Goal: Task Accomplishment & Management: Manage account settings

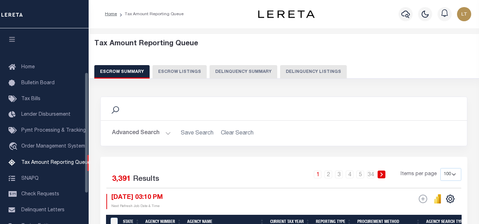
click at [313, 70] on button "Delinquency Listings" at bounding box center [313, 71] width 67 height 13
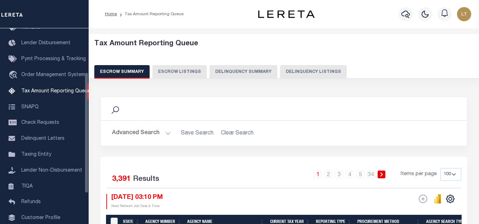
select select
select select "100"
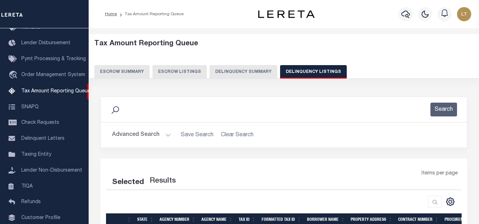
select select "100"
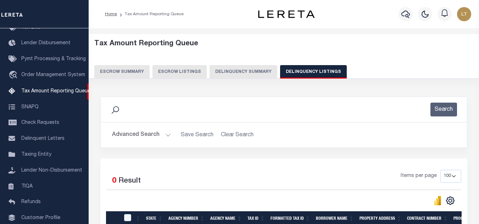
click at [140, 135] on button "Advanced Search" at bounding box center [141, 135] width 59 height 14
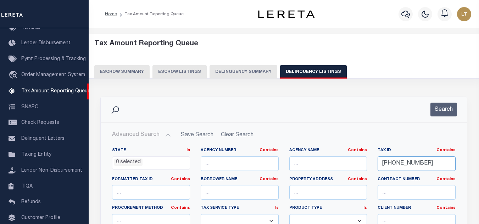
drag, startPoint x: 428, startPoint y: 163, endPoint x: 346, endPoint y: 161, distance: 81.5
click at [346, 161] on div "State In In AK AL AR AZ CA CO CT DC DE FL GA GU HI IA ID IL IN KS KY LA MA MD M…" at bounding box center [284, 220] width 354 height 145
paste input "192102660000"
type input "192102660000"
click at [448, 107] on button "Search" at bounding box center [443, 110] width 27 height 14
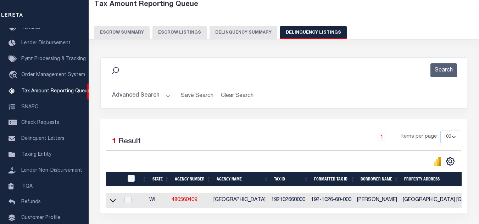
scroll to position [98, 0]
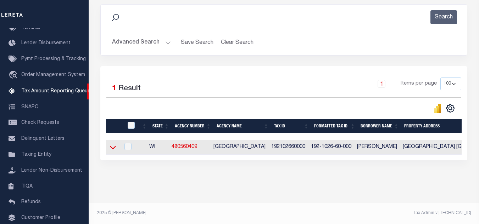
click at [113, 144] on icon at bounding box center [113, 147] width 6 height 7
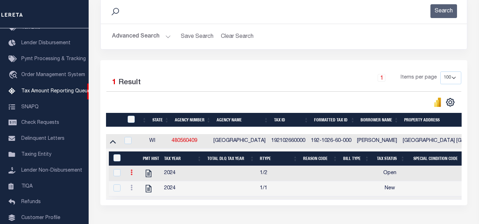
click at [131, 175] on icon at bounding box center [131, 173] width 2 height 6
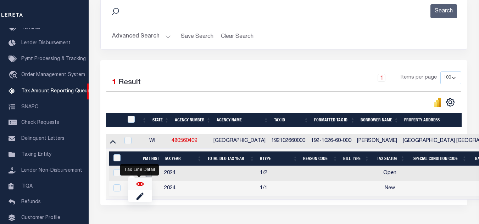
click at [140, 187] on img "" at bounding box center [139, 184] width 7 height 7
checkbox input "true"
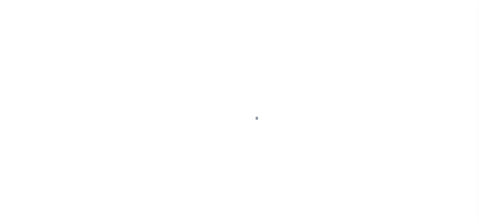
select select "OP2"
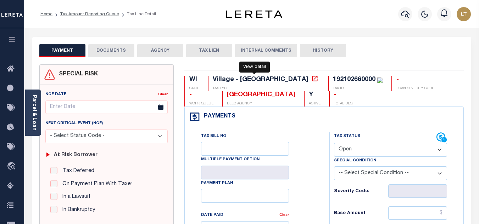
click at [311, 81] on icon at bounding box center [314, 78] width 7 height 7
drag, startPoint x: 195, startPoint y: 96, endPoint x: 247, endPoint y: 98, distance: 51.8
click at [247, 98] on div "[GEOGRAPHIC_DATA]" at bounding box center [261, 95] width 68 height 8
click at [109, 51] on button "DOCUMENTS" at bounding box center [111, 50] width 46 height 13
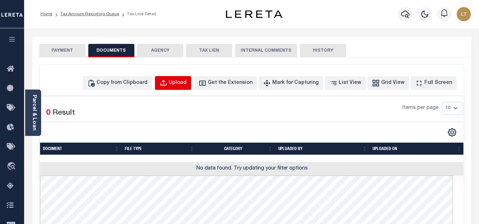
click at [186, 83] on div "Upload" at bounding box center [178, 83] width 18 height 8
select select "POP"
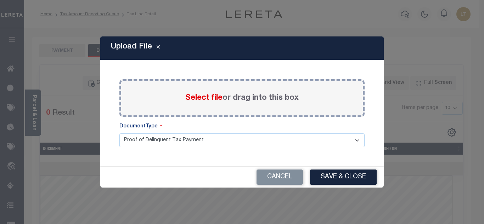
click at [201, 96] on span "Select file" at bounding box center [203, 98] width 37 height 8
click at [0, 0] on input "Select file or drag into this box" at bounding box center [0, 0] width 0 height 0
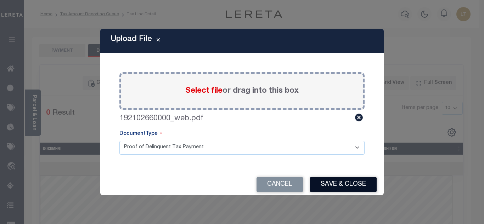
click at [335, 180] on button "Save & Close" at bounding box center [343, 184] width 67 height 15
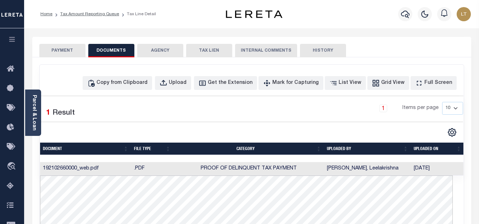
click at [61, 51] on button "PAYMENT" at bounding box center [62, 50] width 46 height 13
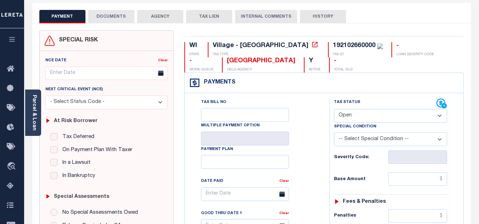
scroll to position [71, 0]
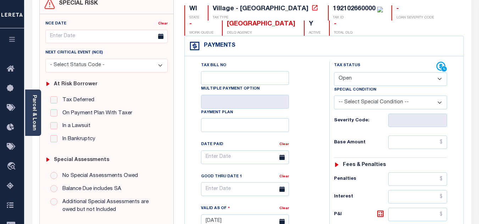
click at [352, 75] on select "- Select Status Code - Open Due/Unpaid Paid Incomplete No Tax Due Internal Refu…" at bounding box center [390, 79] width 113 height 14
select select "PYD"
click at [334, 73] on select "- Select Status Code - Open Due/Unpaid Paid Incomplete No Tax Due Internal Refu…" at bounding box center [390, 79] width 113 height 14
type input "[DATE]"
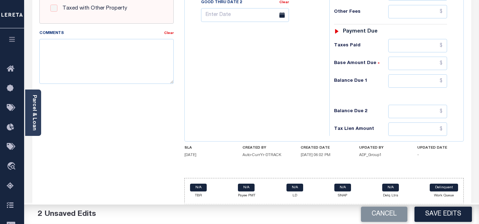
scroll to position [310, 0]
click at [443, 79] on input "text" at bounding box center [417, 80] width 59 height 13
type input "$0.00"
click at [431, 218] on button "Save Edits" at bounding box center [442, 214] width 57 height 15
checkbox input "false"
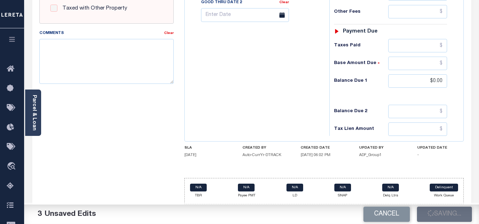
checkbox input "false"
type input "$0"
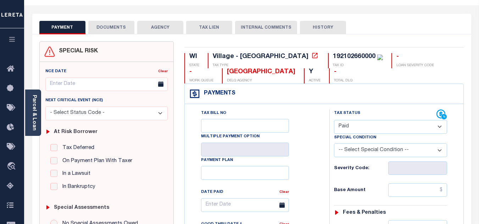
scroll to position [0, 0]
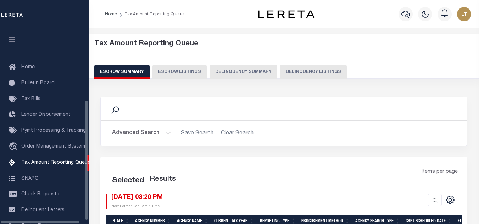
click at [312, 65] on button "Delinquency Listings" at bounding box center [313, 71] width 67 height 13
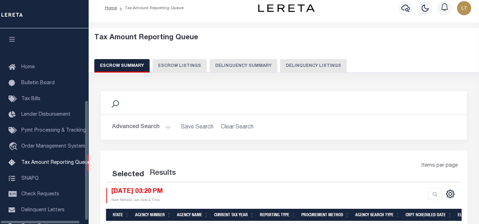
scroll to position [121, 0]
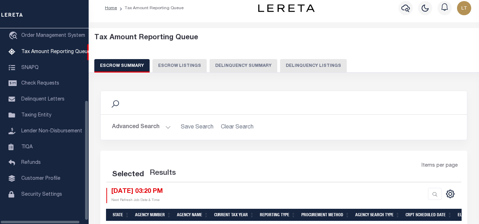
select select "100"
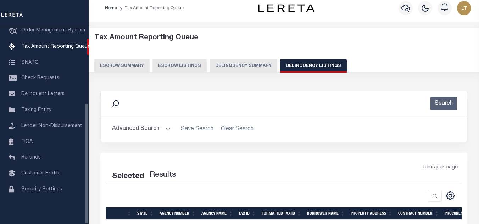
select select "100"
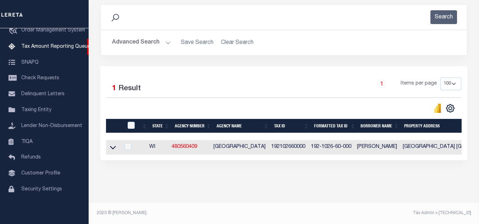
scroll to position [98, 0]
drag, startPoint x: 113, startPoint y: 144, endPoint x: 164, endPoint y: 139, distance: 51.2
click at [113, 144] on icon at bounding box center [113, 147] width 6 height 7
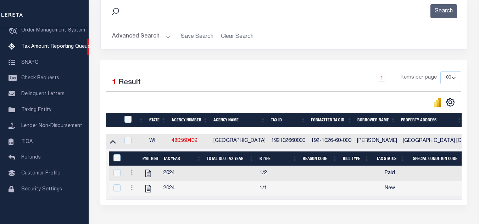
scroll to position [150, 0]
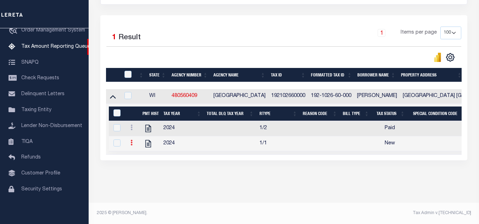
click at [130, 140] on icon at bounding box center [131, 143] width 2 height 6
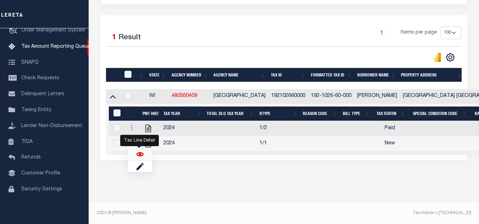
click at [139, 153] on img "" at bounding box center [139, 154] width 7 height 7
checkbox input "true"
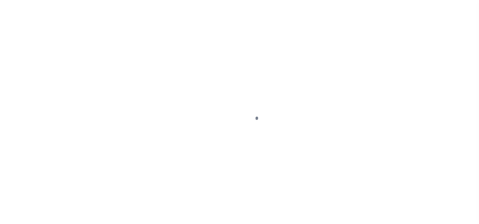
select select "NW2"
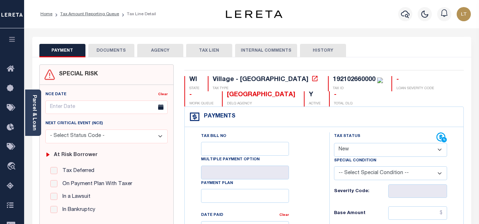
click at [109, 48] on button "DOCUMENTS" at bounding box center [111, 50] width 46 height 13
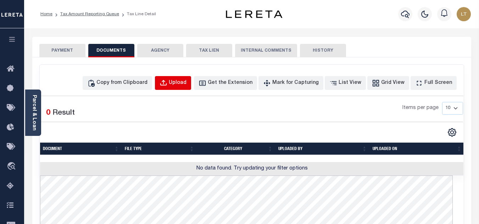
click at [185, 82] on div "Upload" at bounding box center [178, 83] width 18 height 8
select select "POP"
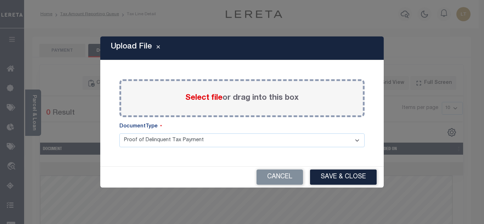
click at [187, 100] on span "Select file" at bounding box center [203, 98] width 37 height 8
click at [0, 0] on input "Select file or drag into this box" at bounding box center [0, 0] width 0 height 0
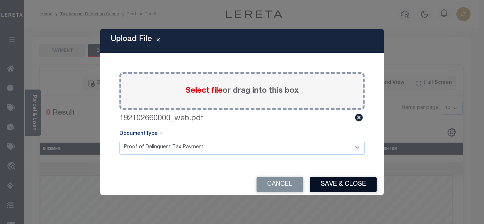
click at [330, 181] on button "Save & Close" at bounding box center [343, 184] width 67 height 15
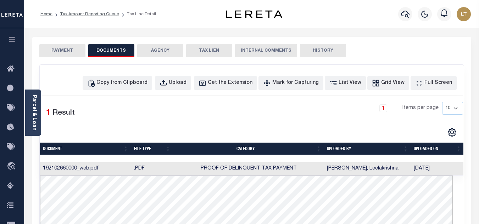
click at [59, 50] on button "PAYMENT" at bounding box center [62, 50] width 46 height 13
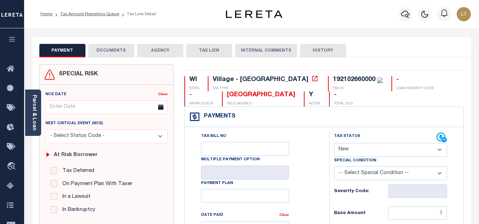
scroll to position [71, 0]
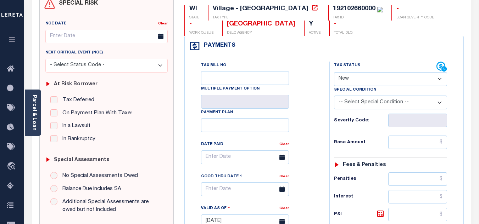
click at [354, 72] on div "Tax Status Status" at bounding box center [385, 67] width 102 height 11
click at [351, 77] on select "- Select Status Code - Open Due/Unpaid Paid Incomplete No Tax Due Internal Refu…" at bounding box center [390, 79] width 113 height 14
select select "PYD"
click at [334, 73] on select "- Select Status Code - Open Due/Unpaid Paid Incomplete No Tax Due Internal Refu…" at bounding box center [390, 79] width 113 height 14
type input "[DATE]"
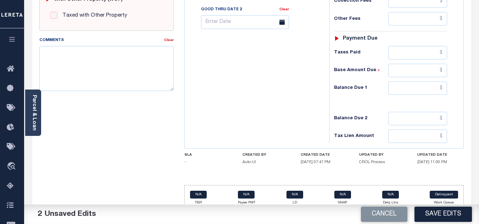
scroll to position [310, 0]
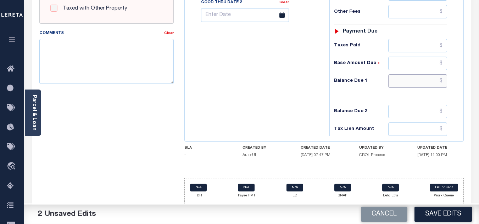
click at [442, 79] on input "text" at bounding box center [417, 80] width 59 height 13
type input "$0.00"
click at [435, 209] on button "Save Edits" at bounding box center [442, 214] width 57 height 15
checkbox input "false"
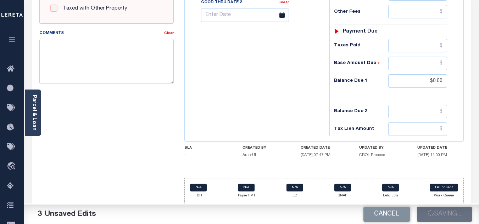
checkbox input "false"
type input "$0"
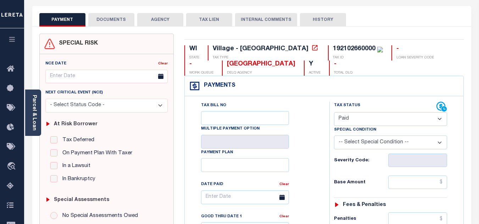
scroll to position [0, 0]
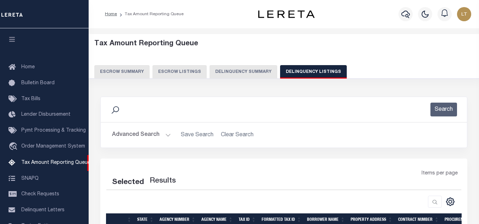
select select "100"
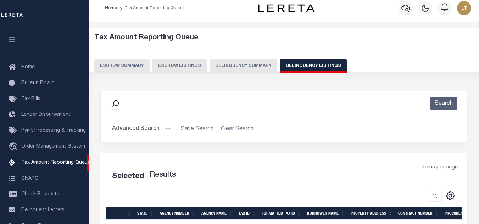
select select "100"
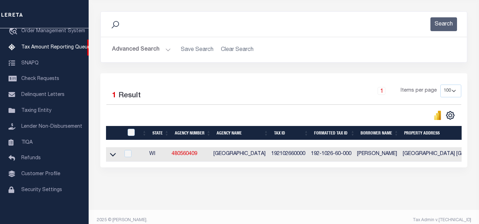
scroll to position [98, 0]
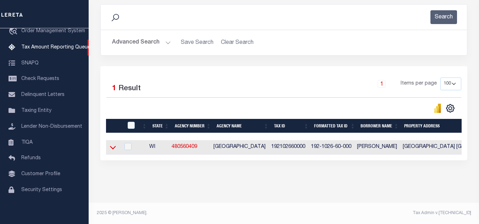
click at [111, 146] on icon at bounding box center [113, 148] width 6 height 4
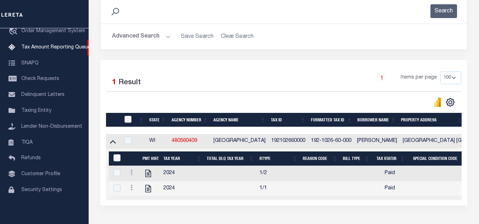
click at [129, 117] on input "checkbox" at bounding box center [127, 119] width 7 height 7
checkbox input "true"
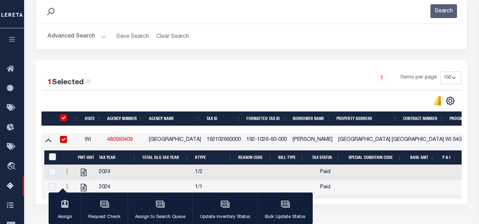
click at [52, 160] on input "&nbsp;" at bounding box center [52, 156] width 7 height 7
checkbox input "true"
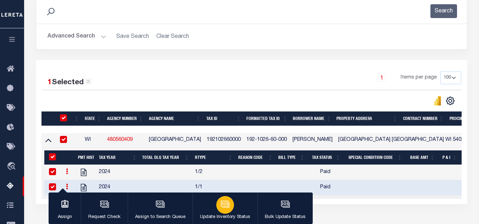
click at [230, 208] on div "button" at bounding box center [225, 205] width 18 height 18
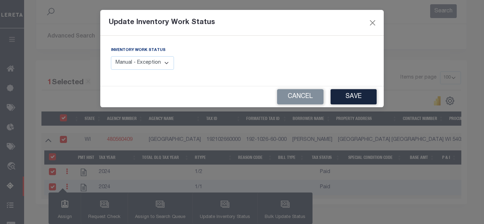
click at [140, 61] on select "Manual - Exception Pended - Awaiting Search Late Add Exception Completed" at bounding box center [142, 63] width 63 height 14
select select "4"
click at [111, 56] on select "Manual - Exception Pended - Awaiting Search Late Add Exception Completed" at bounding box center [142, 63] width 63 height 14
click at [340, 97] on button "Save" at bounding box center [353, 96] width 46 height 15
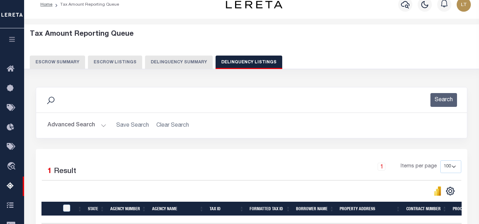
scroll to position [0, 0]
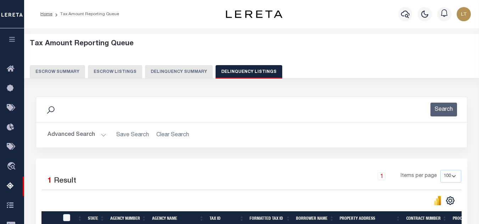
click at [74, 136] on button "Advanced Search" at bounding box center [76, 135] width 59 height 14
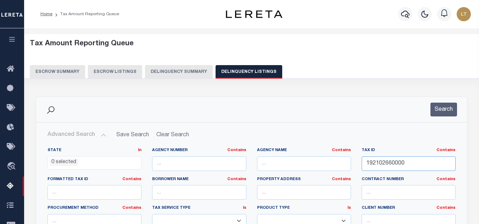
drag, startPoint x: 408, startPoint y: 169, endPoint x: 353, endPoint y: 164, distance: 55.9
click at [353, 164] on div "State In In AK AL AR AZ CA CO CT DC DE FL GA GU HI IA ID IL IN KS [GEOGRAPHIC_D…" at bounding box center [251, 220] width 418 height 145
paste input "192104290000"
type input "192104290000"
click at [453, 103] on button "Search" at bounding box center [443, 110] width 27 height 14
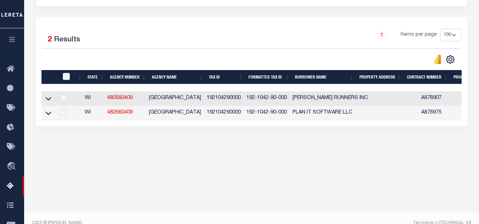
scroll to position [142, 0]
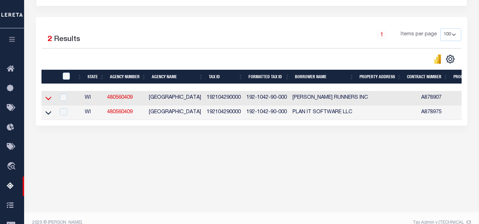
click at [48, 101] on icon at bounding box center [48, 99] width 6 height 4
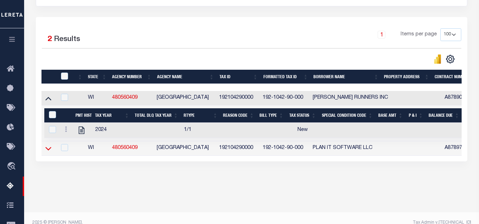
click at [47, 151] on icon at bounding box center [48, 149] width 6 height 4
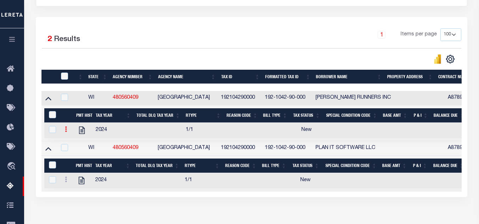
click at [64, 133] on link at bounding box center [66, 131] width 8 height 6
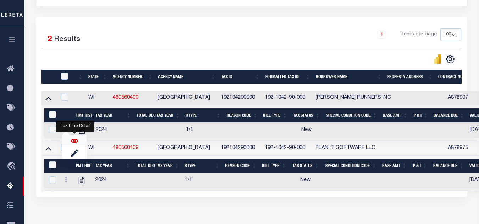
click at [74, 143] on img "" at bounding box center [74, 140] width 7 height 7
checkbox input "true"
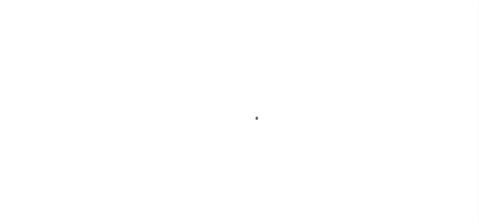
select select "NW2"
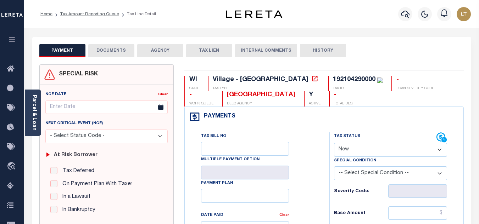
click at [107, 47] on button "DOCUMENTS" at bounding box center [111, 50] width 46 height 13
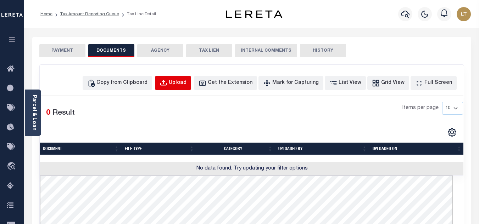
click at [183, 80] on div "Upload" at bounding box center [178, 83] width 18 height 8
select select "POP"
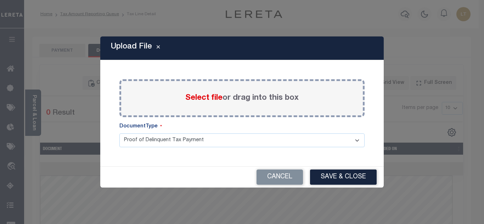
click at [196, 98] on span "Select file" at bounding box center [203, 98] width 37 height 8
click at [0, 0] on input "Select file or drag into this box" at bounding box center [0, 0] width 0 height 0
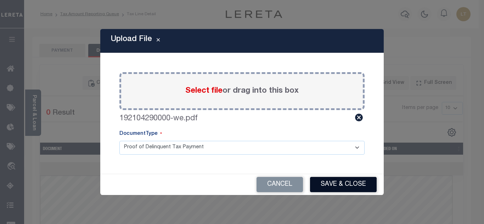
click at [337, 185] on button "Save & Close" at bounding box center [343, 184] width 67 height 15
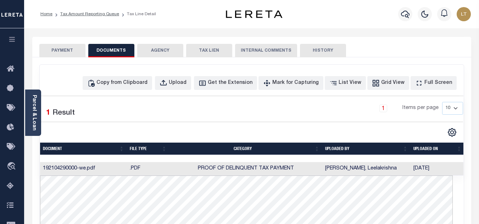
click at [66, 52] on button "PAYMENT" at bounding box center [62, 50] width 46 height 13
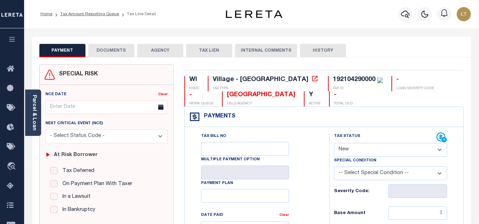
scroll to position [71, 0]
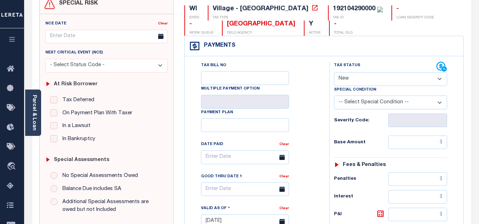
click at [355, 77] on select "- Select Status Code - Open Due/Unpaid Paid Incomplete No Tax Due Internal Refu…" at bounding box center [390, 79] width 113 height 14
select select "PYD"
click at [334, 73] on select "- Select Status Code - Open Due/Unpaid Paid Incomplete No Tax Due Internal Refu…" at bounding box center [390, 79] width 113 height 14
type input "[DATE]"
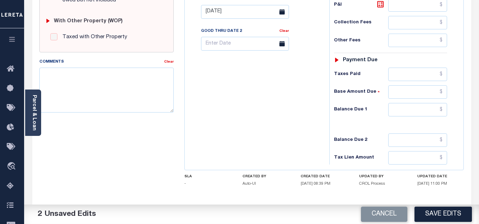
scroll to position [283, 0]
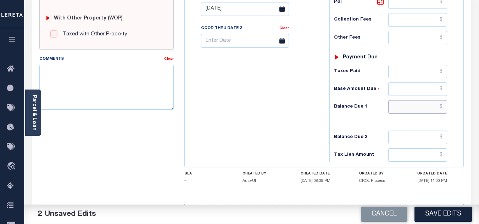
click at [443, 107] on input "text" at bounding box center [417, 106] width 59 height 13
type input "$0.00"
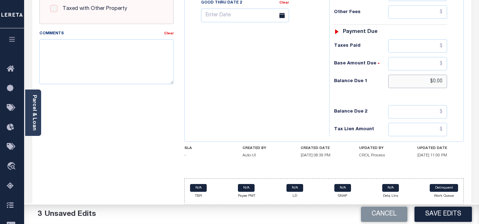
scroll to position [310, 0]
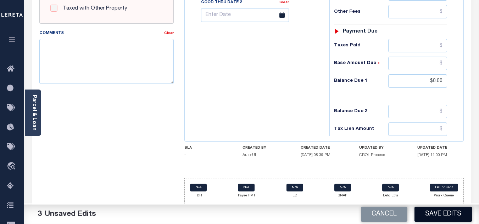
click at [434, 212] on button "Save Edits" at bounding box center [442, 214] width 57 height 15
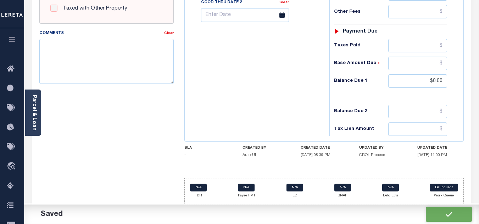
checkbox input "false"
type input "$0"
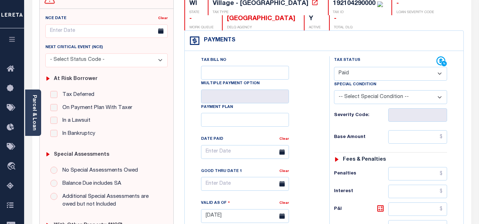
scroll to position [0, 0]
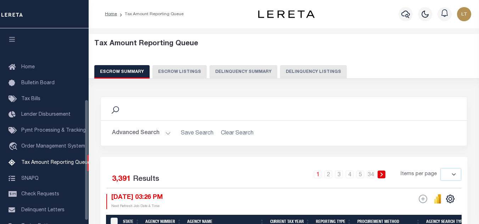
select select
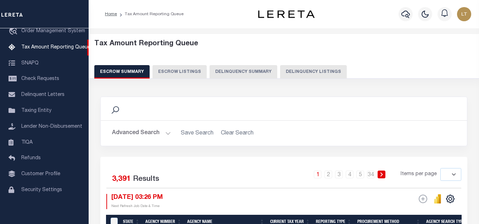
click at [306, 68] on button "Delinquency Listings" at bounding box center [313, 71] width 67 height 13
select select "100"
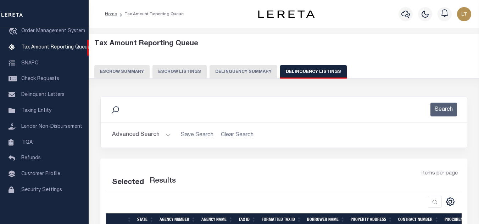
select select "100"
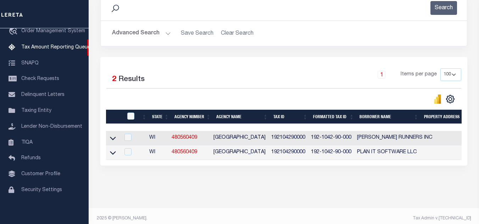
scroll to position [106, 0]
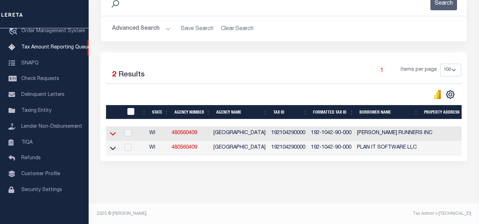
click at [113, 135] on icon at bounding box center [113, 133] width 6 height 7
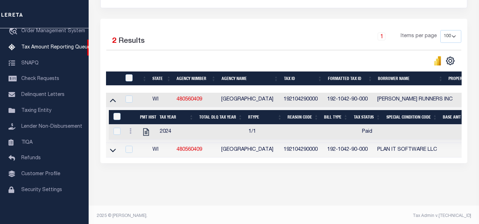
scroll to position [149, 0]
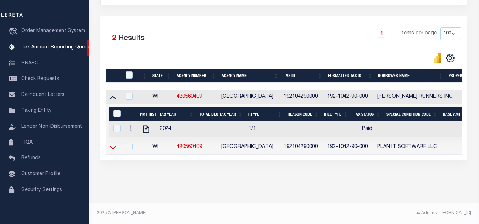
click at [113, 144] on icon at bounding box center [113, 147] width 6 height 7
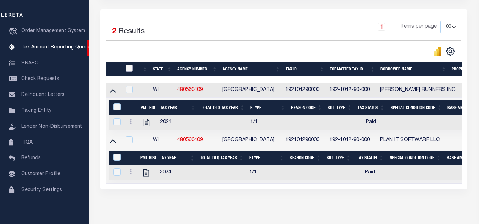
click at [130, 71] on input "checkbox" at bounding box center [128, 68] width 7 height 7
checkbox input "true"
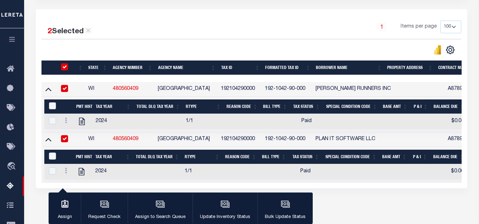
click at [53, 107] on input "&nbsp;" at bounding box center [52, 105] width 7 height 7
checkbox input "true"
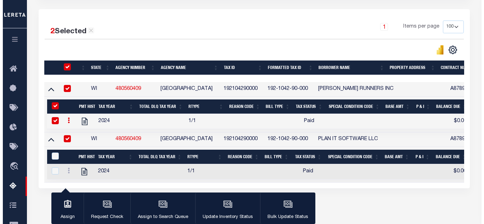
scroll to position [185, 0]
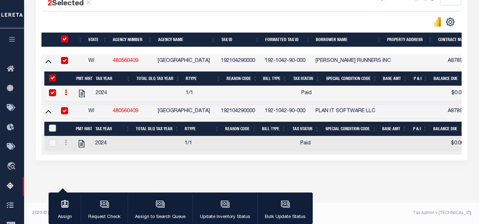
click at [51, 125] on input "&nbsp;" at bounding box center [52, 128] width 7 height 7
checkbox input "true"
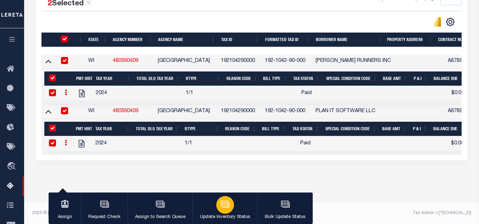
click at [232, 208] on div "button" at bounding box center [225, 205] width 18 height 18
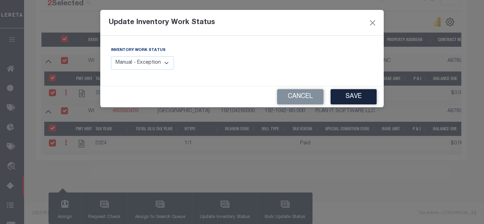
click at [157, 60] on select "Manual - Exception Pended - Awaiting Search Late Add Exception Completed" at bounding box center [142, 63] width 63 height 14
select select "4"
click at [111, 56] on select "Manual - Exception Pended - Awaiting Search Late Add Exception Completed" at bounding box center [142, 63] width 63 height 14
click at [352, 99] on button "Save" at bounding box center [353, 96] width 46 height 15
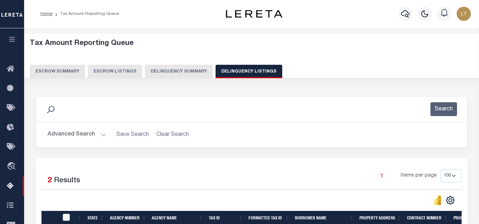
scroll to position [0, 0]
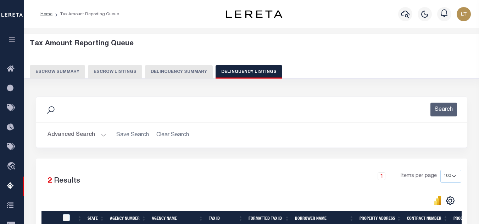
click at [83, 134] on button "Advanced Search" at bounding box center [76, 135] width 59 height 14
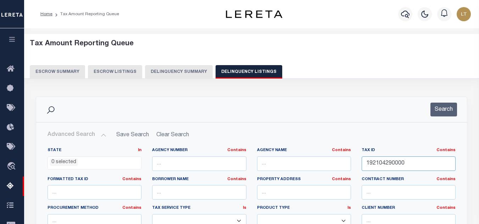
drag, startPoint x: 409, startPoint y: 167, endPoint x: 349, endPoint y: 166, distance: 59.9
click at [349, 166] on div "State In In AK AL AR AZ CA CO CT DC DE FL GA GU HI IA ID IL IN KS KY LA MA MD M…" at bounding box center [251, 220] width 418 height 145
paste input "192104295000"
type input "192104295000"
click at [443, 108] on button "Search" at bounding box center [443, 110] width 27 height 14
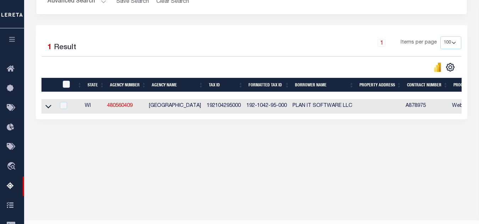
scroll to position [142, 0]
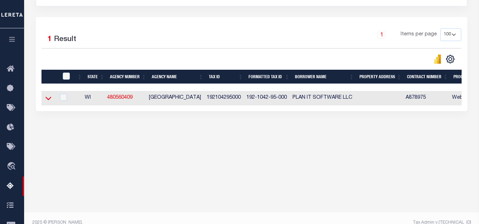
click at [50, 101] on icon at bounding box center [48, 98] width 6 height 7
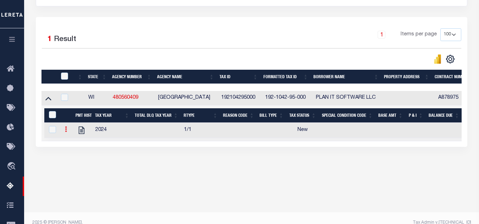
click at [66, 131] on icon at bounding box center [66, 129] width 2 height 6
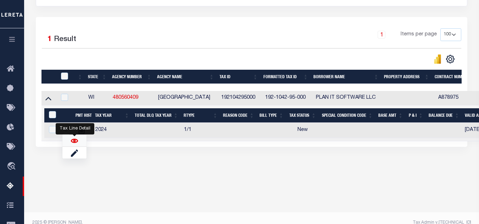
click at [74, 144] on img "" at bounding box center [74, 140] width 7 height 7
checkbox input "true"
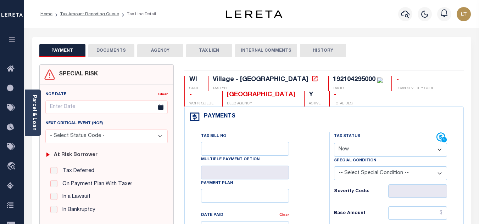
click at [363, 150] on select "- Select Status Code - Open Due/Unpaid Paid Incomplete No Tax Due Internal Refu…" at bounding box center [390, 150] width 113 height 14
select select "NTX"
click at [334, 143] on select "- Select Status Code - Open Due/Unpaid Paid Incomplete No Tax Due Internal Refu…" at bounding box center [390, 150] width 113 height 14
type input "[DATE]"
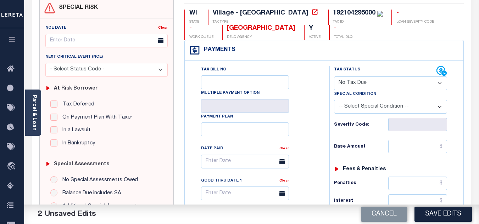
scroll to position [71, 0]
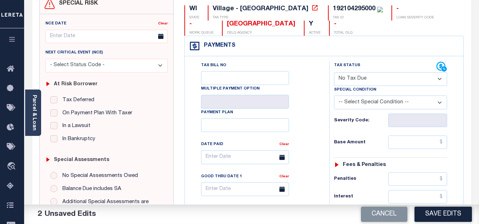
click at [370, 107] on select "-- Select Special Condition -- 3RD PARTY TAX LIEN AGENCY TAX LIEN (A.K.A Inside…" at bounding box center [390, 103] width 113 height 14
select select "5"
click at [334, 96] on select "-- Select Special Condition -- 3RD PARTY TAX LIEN AGENCY TAX LIEN (A.K.A Inside…" at bounding box center [390, 103] width 113 height 14
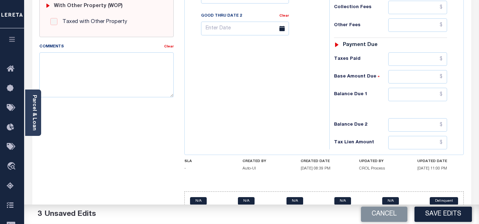
scroll to position [312, 0]
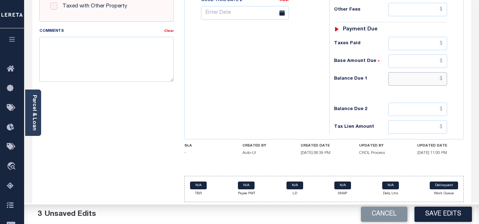
click at [442, 81] on input "text" at bounding box center [417, 78] width 59 height 13
type input "$0.00"
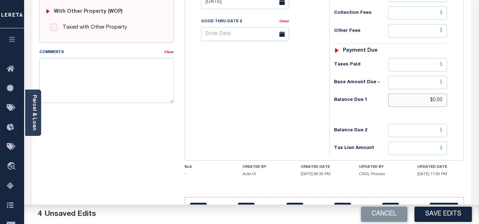
scroll to position [242, 0]
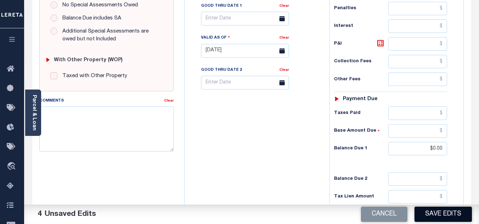
click at [450, 216] on button "Save Edits" at bounding box center [442, 214] width 57 height 15
checkbox input "false"
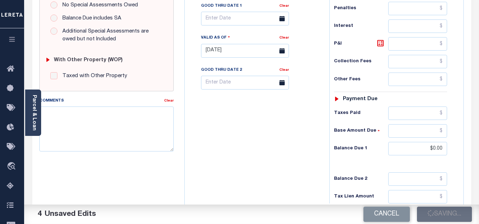
type input "$0"
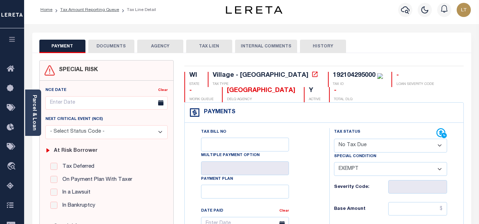
scroll to position [0, 0]
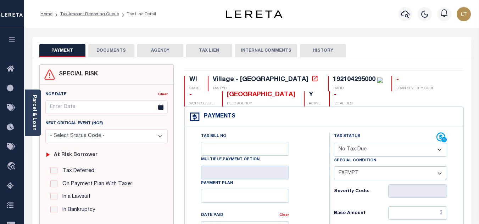
click at [120, 49] on button "DOCUMENTS" at bounding box center [111, 50] width 46 height 13
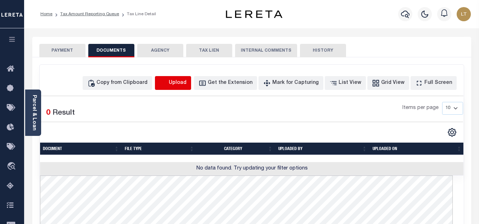
click at [166, 85] on icon "button" at bounding box center [163, 83] width 6 height 6
select select "POP"
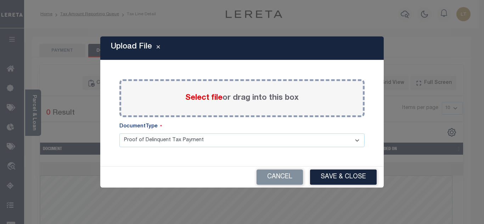
click at [202, 99] on span "Select file" at bounding box center [203, 98] width 37 height 8
click at [0, 0] on input "Select file or drag into this box" at bounding box center [0, 0] width 0 height 0
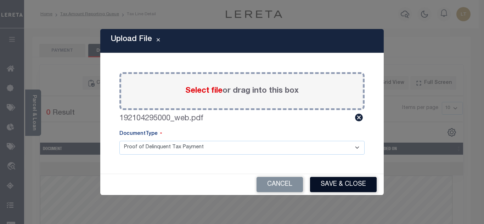
click at [339, 180] on button "Save & Close" at bounding box center [343, 184] width 67 height 15
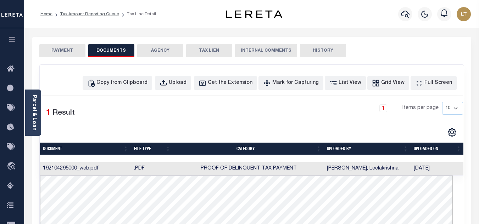
click at [70, 50] on button "PAYMENT" at bounding box center [62, 50] width 46 height 13
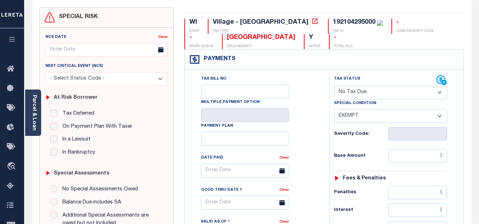
scroll to position [71, 0]
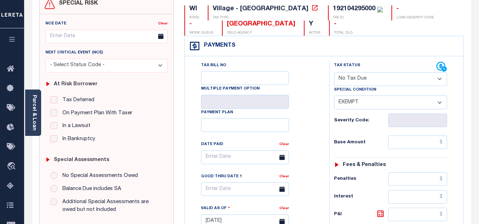
click at [359, 77] on select "- Select Status Code - Open Due/Unpaid Paid Incomplete No Tax Due Internal Refu…" at bounding box center [390, 79] width 113 height 14
click at [358, 77] on select "- Select Status Code - Open Due/Unpaid Paid Incomplete No Tax Due Internal Refu…" at bounding box center [390, 79] width 113 height 14
click at [351, 101] on select "-- Select Special Condition -- 3RD PARTY TAX LIEN AGENCY TAX LIEN (A.K.A Inside…" at bounding box center [390, 103] width 113 height 14
click at [334, 96] on select "-- Select Special Condition -- 3RD PARTY TAX LIEN AGENCY TAX LIEN (A.K.A Inside…" at bounding box center [390, 103] width 113 height 14
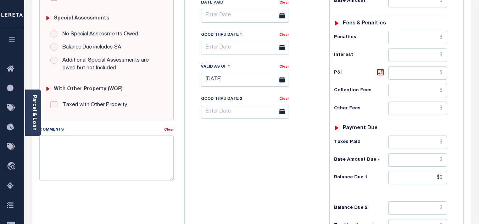
scroll to position [310, 0]
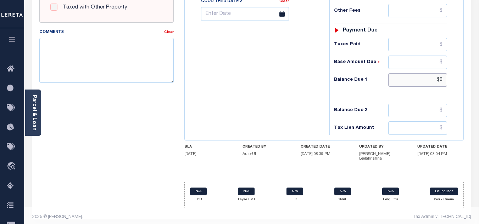
click at [441, 80] on input "$0" at bounding box center [417, 79] width 59 height 13
type input "$0.00"
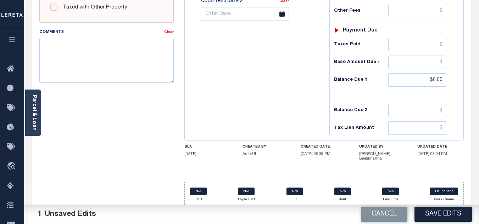
click at [449, 213] on button "Save Edits" at bounding box center [442, 214] width 57 height 15
checkbox input "false"
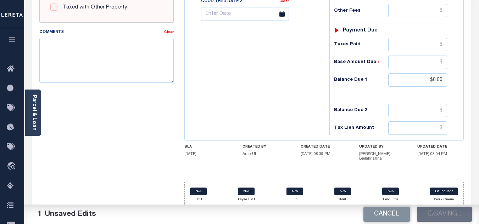
type input "$0"
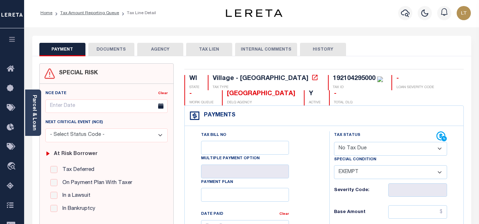
scroll to position [0, 0]
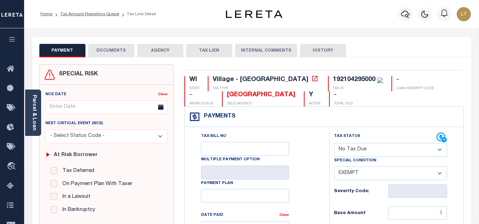
click at [373, 153] on select "- Select Status Code - Open Due/Unpaid Paid Incomplete No Tax Due Internal Refu…" at bounding box center [390, 150] width 113 height 14
select select "PYD"
click at [334, 143] on select "- Select Status Code - Open Due/Unpaid Paid Incomplete No Tax Due Internal Refu…" at bounding box center [390, 150] width 113 height 14
select select "0"
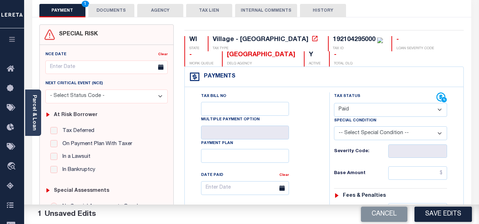
scroll to position [71, 0]
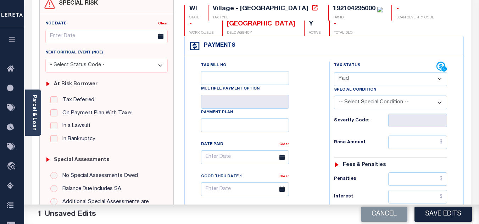
click at [355, 105] on select "-- Select Special Condition -- 3RD PARTY TAX LIEN AGENCY TAX LIEN (A.K.A Inside…" at bounding box center [390, 103] width 113 height 14
click at [354, 105] on select "-- Select Special Condition -- 3RD PARTY TAX LIEN AGENCY TAX LIEN (A.K.A Inside…" at bounding box center [390, 103] width 113 height 14
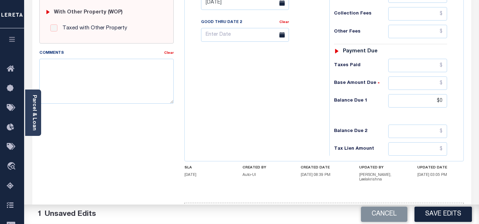
scroll to position [310, 0]
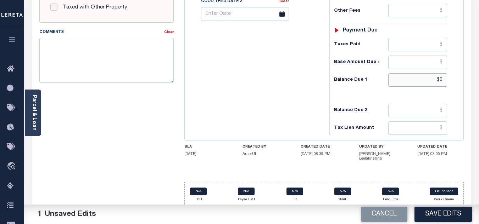
click at [442, 80] on input "$0" at bounding box center [417, 79] width 59 height 13
type input "$0.00"
click at [434, 216] on button "Save Edits" at bounding box center [442, 214] width 57 height 15
checkbox input "false"
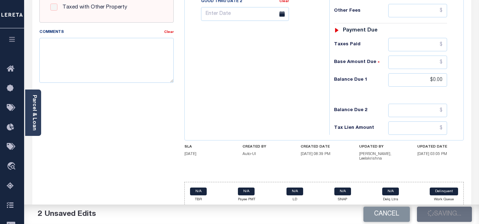
checkbox input "false"
type input "$0"
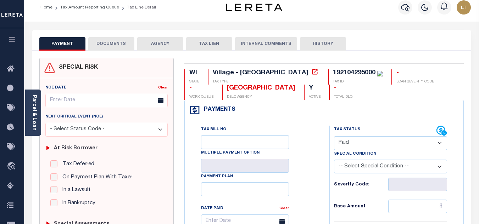
scroll to position [0, 0]
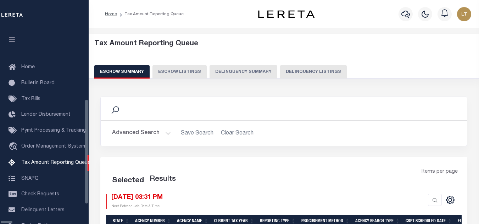
select select "100"
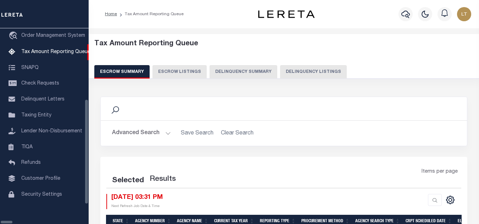
select select "100"
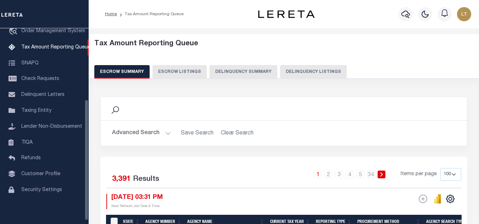
drag, startPoint x: 299, startPoint y: 70, endPoint x: 298, endPoint y: 92, distance: 21.7
click at [299, 70] on button "Delinquency Listings" at bounding box center [313, 71] width 67 height 13
select select "100"
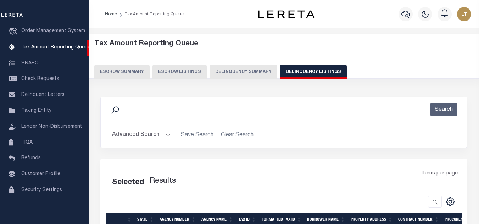
select select "100"
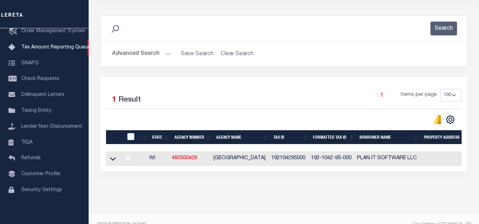
scroll to position [98, 0]
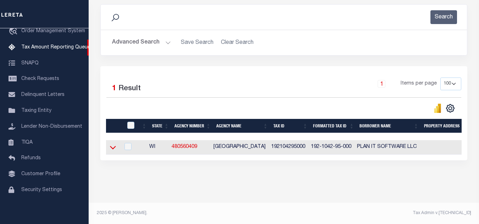
click at [110, 144] on icon at bounding box center [113, 147] width 6 height 7
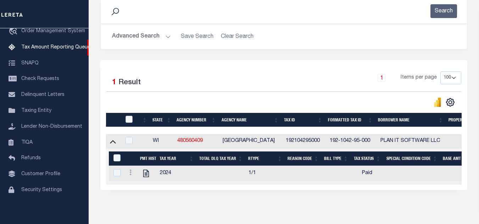
click at [126, 118] on input "checkbox" at bounding box center [128, 119] width 7 height 7
checkbox input "true"
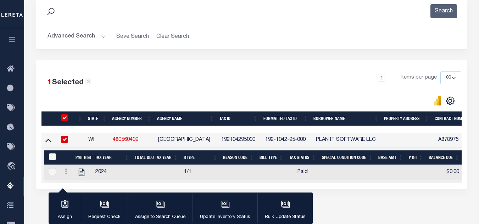
click at [52, 158] on input "&nbsp;" at bounding box center [52, 156] width 7 height 7
checkbox input "true"
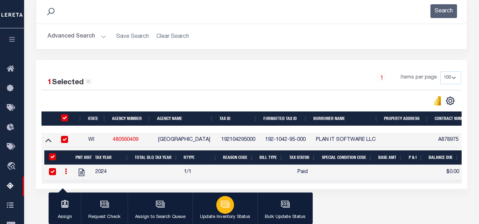
click at [220, 207] on icon "button" at bounding box center [224, 204] width 9 height 9
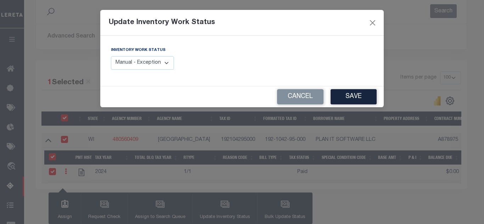
click at [130, 58] on select "Manual - Exception Pended - Awaiting Search Late Add Exception Completed" at bounding box center [142, 63] width 63 height 14
select select "4"
click at [111, 56] on select "Manual - Exception Pended - Awaiting Search Late Add Exception Completed" at bounding box center [142, 63] width 63 height 14
click at [353, 97] on button "Save" at bounding box center [353, 96] width 46 height 15
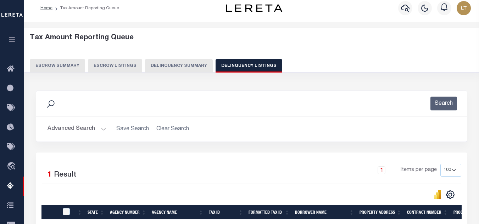
scroll to position [0, 0]
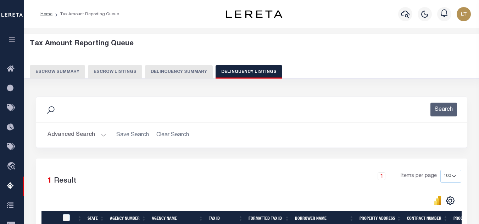
drag, startPoint x: 77, startPoint y: 132, endPoint x: 95, endPoint y: 133, distance: 17.7
click at [77, 133] on button "Advanced Search" at bounding box center [76, 135] width 59 height 14
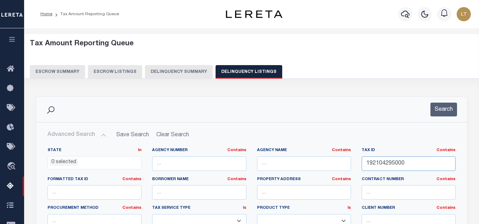
drag, startPoint x: 410, startPoint y: 163, endPoint x: 331, endPoint y: 166, distance: 78.7
click at [332, 166] on div "State In In AK AL AR AZ CA CO CT DC DE FL GA GU HI IA ID IL IN KS KY LA MA MD M…" at bounding box center [251, 220] width 418 height 145
paste input "192104310000"
type input "192104310000"
click at [446, 109] on button "Search" at bounding box center [443, 110] width 27 height 14
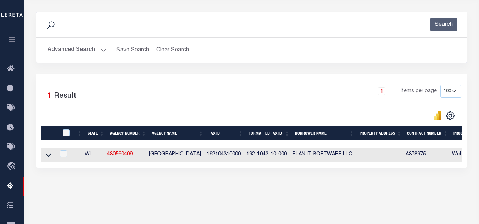
scroll to position [106, 0]
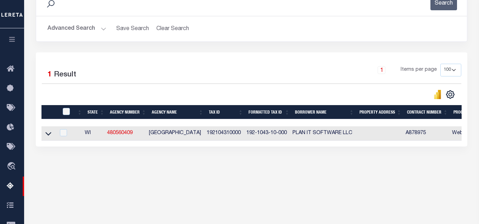
click at [46, 134] on icon at bounding box center [48, 133] width 6 height 7
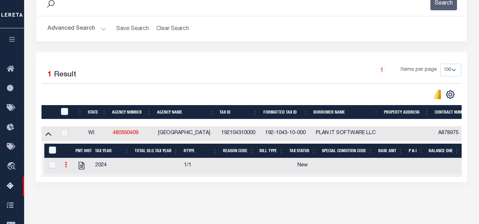
click at [66, 168] on icon at bounding box center [66, 165] width 2 height 6
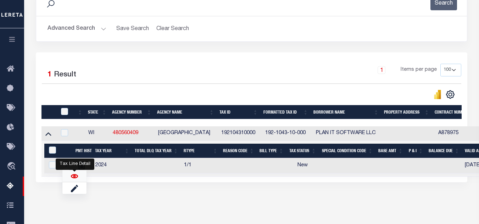
click at [72, 179] on img "" at bounding box center [74, 176] width 7 height 7
checkbox input "true"
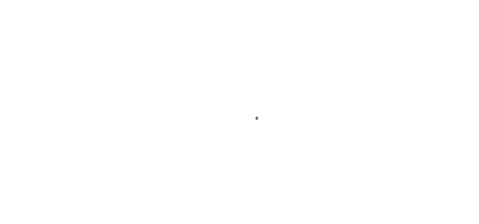
select select "NW2"
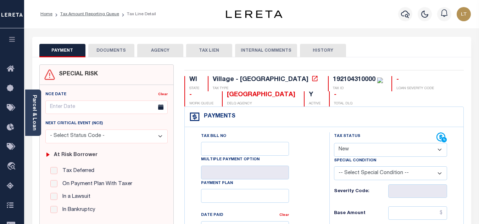
click at [111, 47] on button "DOCUMENTS" at bounding box center [111, 50] width 46 height 13
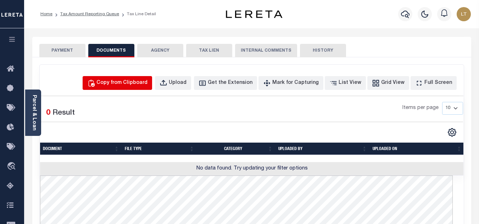
click at [129, 86] on div "Copy from Clipboard" at bounding box center [121, 83] width 51 height 8
select select "POP"
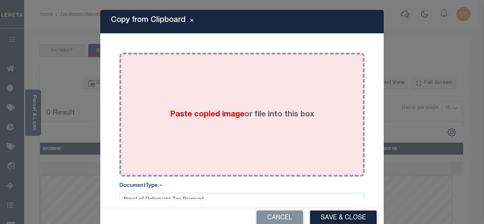
click at [127, 99] on div "Paste copied image or file into this box" at bounding box center [242, 114] width 234 height 113
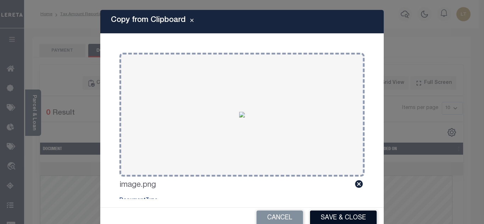
click at [327, 217] on button "Save & Close" at bounding box center [343, 218] width 67 height 15
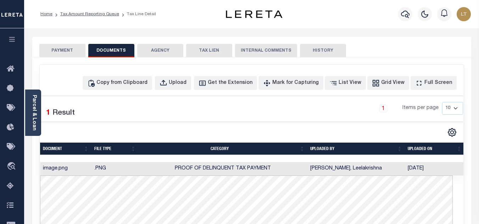
click at [74, 56] on button "PAYMENT" at bounding box center [62, 50] width 46 height 13
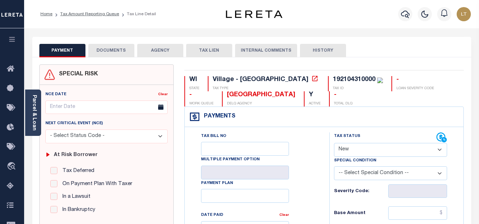
scroll to position [106, 0]
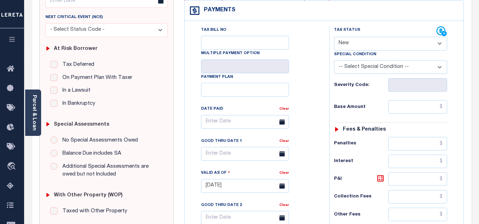
click at [357, 46] on select "- Select Status Code - Open Due/Unpaid Paid Incomplete No Tax Due Internal Refu…" at bounding box center [390, 44] width 113 height 14
select select "PYD"
click at [334, 37] on select "- Select Status Code - Open Due/Unpaid Paid Incomplete No Tax Due Internal Refu…" at bounding box center [390, 44] width 113 height 14
type input "[DATE]"
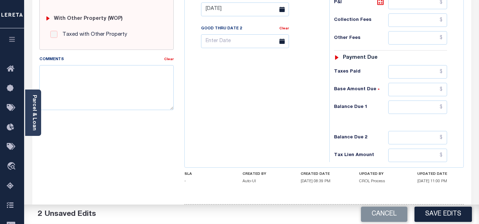
scroll to position [283, 0]
click at [445, 110] on input "text" at bounding box center [417, 106] width 59 height 13
type input "$0.00"
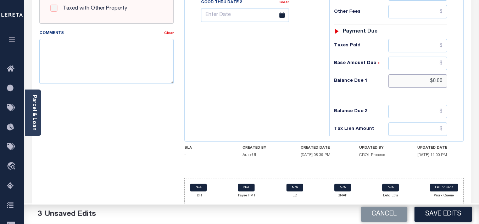
scroll to position [310, 0]
click at [439, 217] on button "Save Edits" at bounding box center [442, 214] width 57 height 15
checkbox input "false"
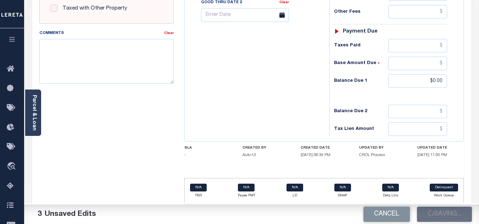
checkbox input "false"
type input "$0"
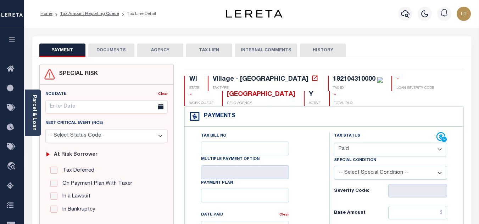
scroll to position [0, 0]
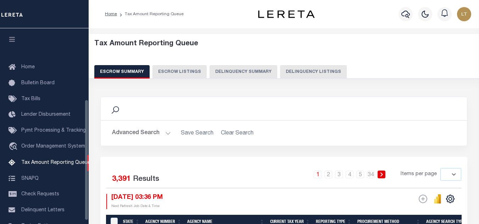
click at [294, 70] on button "Delinquency Listings" at bounding box center [313, 71] width 67 height 13
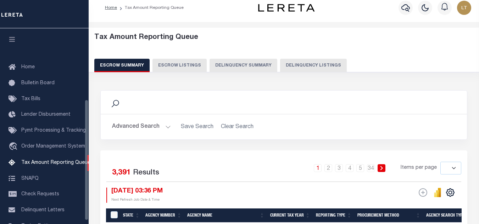
select select "100"
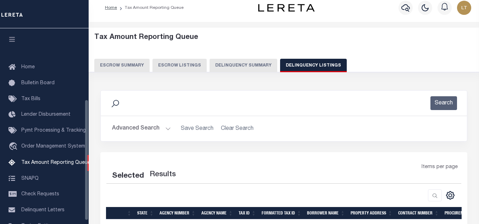
scroll to position [115, 0]
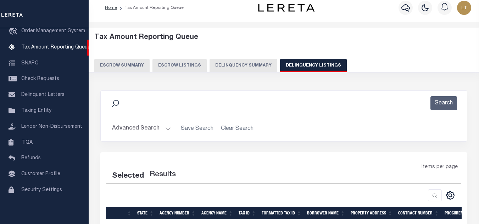
select select "100"
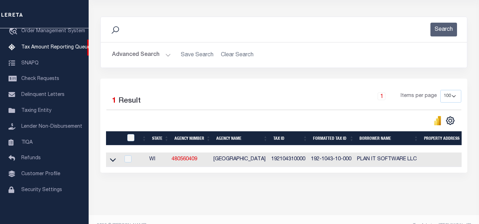
scroll to position [98, 0]
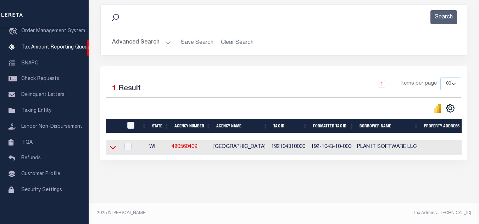
click at [114, 144] on icon at bounding box center [113, 147] width 6 height 7
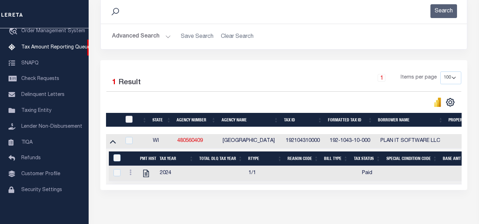
click at [131, 123] on input "checkbox" at bounding box center [128, 119] width 7 height 7
checkbox input "true"
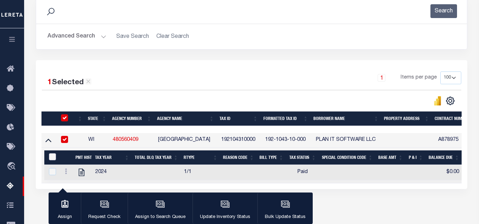
click at [55, 155] on input "&nbsp;" at bounding box center [52, 156] width 7 height 7
checkbox input "true"
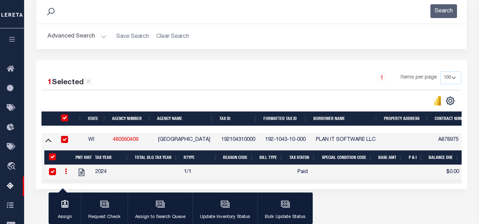
checkbox input "true"
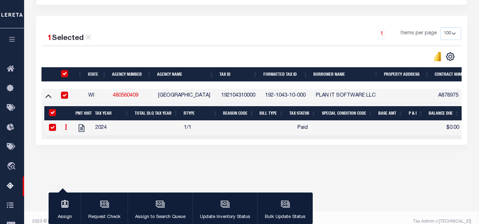
scroll to position [151, 0]
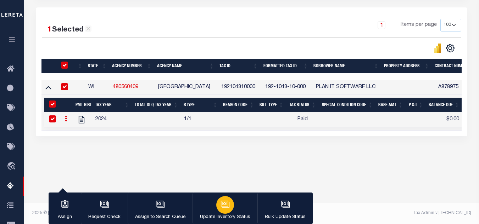
click at [224, 212] on div "button" at bounding box center [225, 205] width 18 height 18
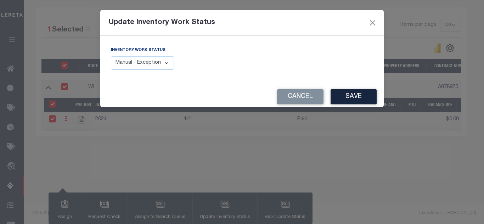
click at [128, 63] on select "Manual - Exception Pended - Awaiting Search Late Add Exception Completed" at bounding box center [142, 63] width 63 height 14
select select "4"
click at [111, 56] on select "Manual - Exception Pended - Awaiting Search Late Add Exception Completed" at bounding box center [142, 63] width 63 height 14
click at [346, 91] on button "Save" at bounding box center [353, 96] width 46 height 15
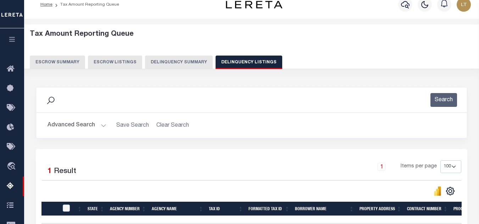
scroll to position [0, 0]
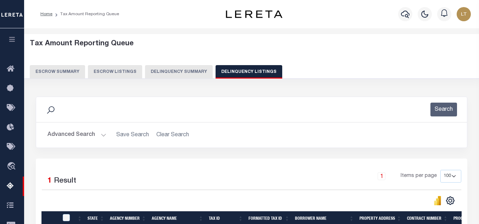
click at [74, 132] on button "Advanced Search" at bounding box center [76, 135] width 59 height 14
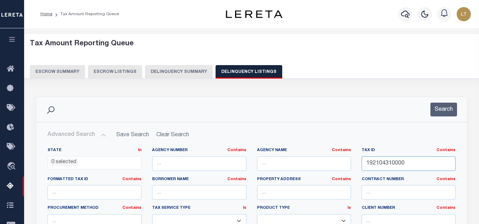
drag, startPoint x: 420, startPoint y: 164, endPoint x: 338, endPoint y: 166, distance: 81.5
click at [338, 166] on div "State In In AK AL AR AZ CA CO CT DC DE FL GA GU HI IA ID IL IN KS KY LA MA MD M…" at bounding box center [251, 220] width 418 height 145
paste input "192104330000"
type input "192104330000"
click at [444, 109] on button "Search" at bounding box center [443, 110] width 27 height 14
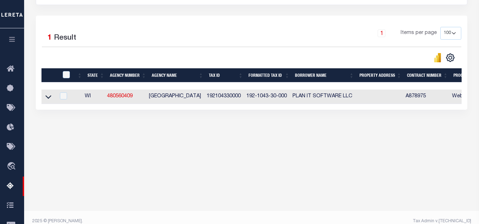
scroll to position [151, 0]
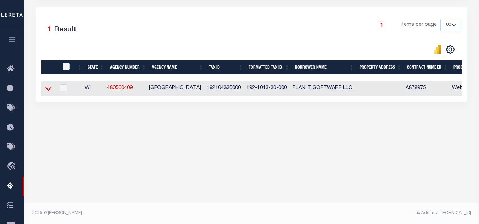
drag, startPoint x: 47, startPoint y: 90, endPoint x: 71, endPoint y: 100, distance: 25.7
click at [47, 90] on icon at bounding box center [48, 88] width 6 height 7
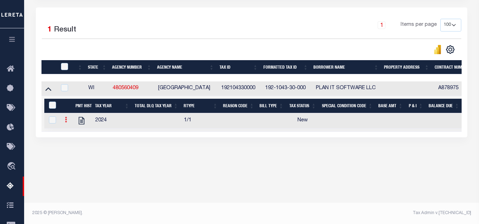
click at [66, 123] on icon at bounding box center [66, 120] width 2 height 6
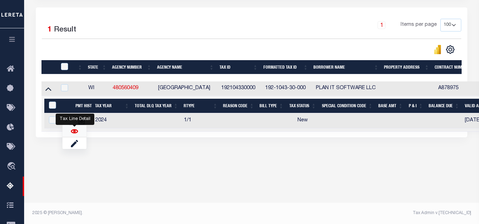
click at [76, 135] on img "" at bounding box center [74, 131] width 7 height 7
checkbox input "true"
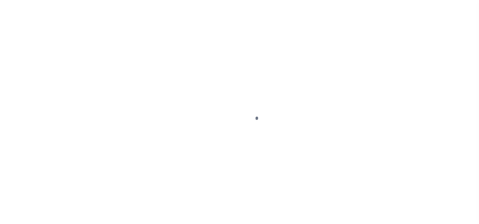
select select "NW2"
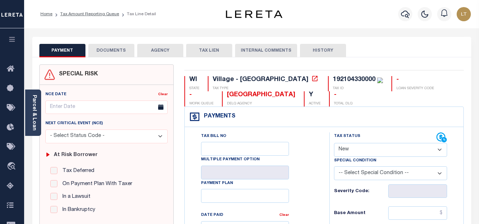
click at [117, 54] on button "DOCUMENTS" at bounding box center [111, 50] width 46 height 13
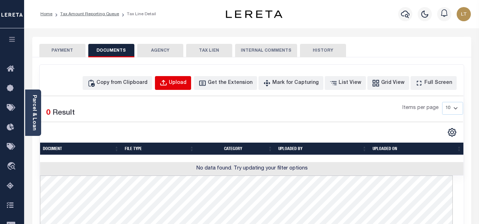
click at [182, 85] on button "Upload" at bounding box center [173, 83] width 36 height 14
select select "POP"
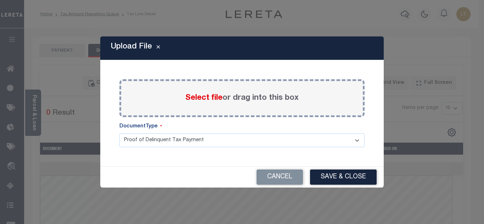
click at [198, 98] on span "Select file" at bounding box center [203, 98] width 37 height 8
click at [0, 0] on input "Select file or drag into this box" at bounding box center [0, 0] width 0 height 0
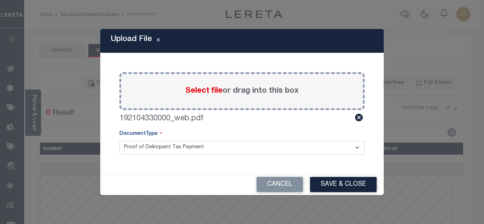
click at [356, 176] on div "Cancel Save & Close" at bounding box center [241, 184] width 283 height 21
click at [338, 187] on button "Save & Close" at bounding box center [343, 184] width 67 height 15
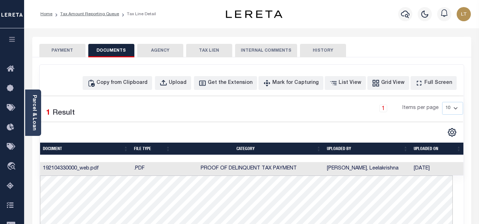
click at [70, 49] on button "PAYMENT" at bounding box center [62, 50] width 46 height 13
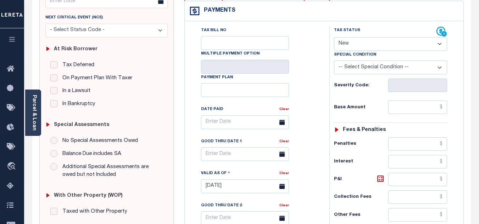
scroll to position [106, 0]
click at [348, 47] on select "- Select Status Code - Open Due/Unpaid Paid Incomplete No Tax Due Internal Refu…" at bounding box center [390, 44] width 113 height 14
select select "PYD"
click at [334, 37] on select "- Select Status Code - Open Due/Unpaid Paid Incomplete No Tax Due Internal Refu…" at bounding box center [390, 44] width 113 height 14
type input "[DATE]"
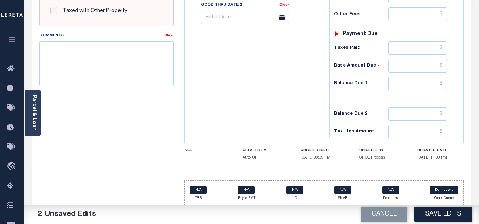
scroll to position [310, 0]
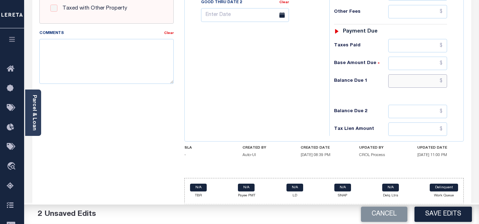
click at [443, 81] on input "text" at bounding box center [417, 80] width 59 height 13
type input "$0.00"
click at [436, 217] on button "Save Edits" at bounding box center [442, 214] width 57 height 15
checkbox input "false"
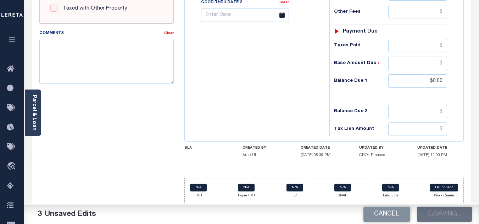
checkbox input "false"
type input "$0"
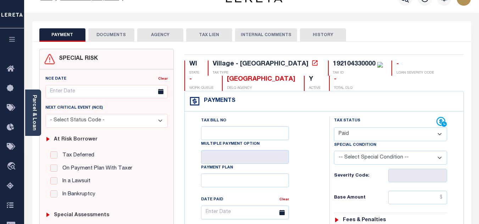
scroll to position [0, 0]
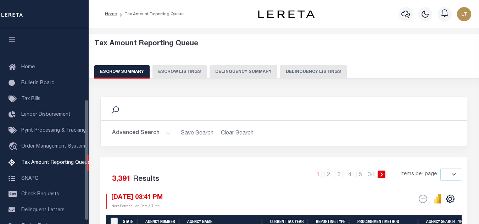
select select
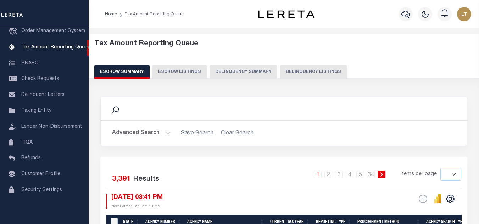
click at [322, 74] on button "Delinquency Listings" at bounding box center [313, 71] width 67 height 13
select select "100"
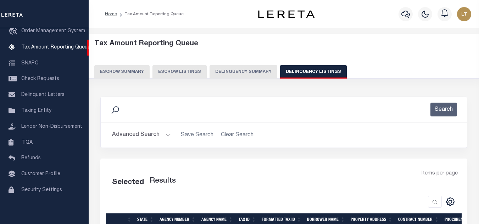
select select "100"
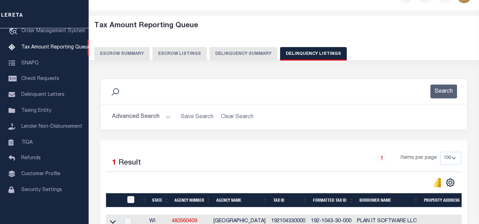
scroll to position [35, 0]
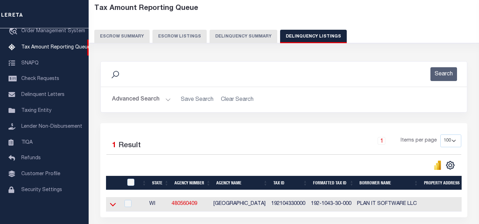
click at [113, 207] on icon at bounding box center [113, 204] width 6 height 7
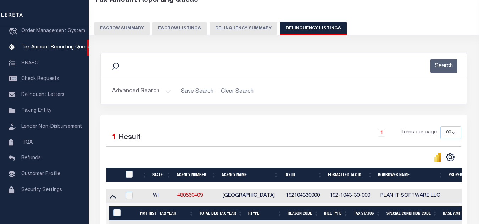
scroll to position [106, 0]
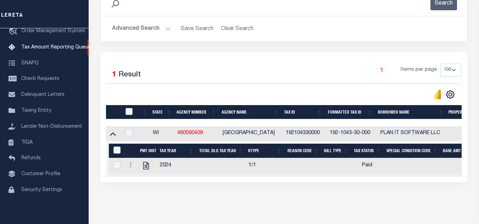
click at [127, 113] on input "checkbox" at bounding box center [128, 111] width 7 height 7
checkbox input "true"
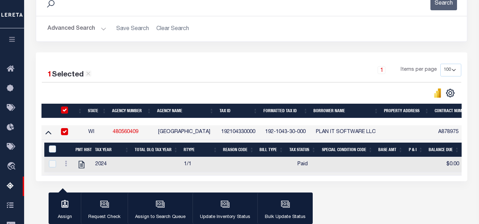
checkbox input "true"
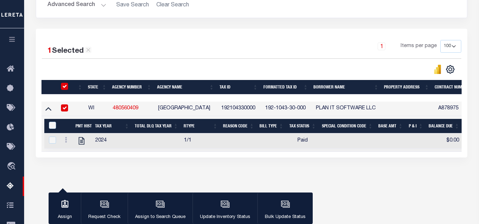
scroll to position [151, 0]
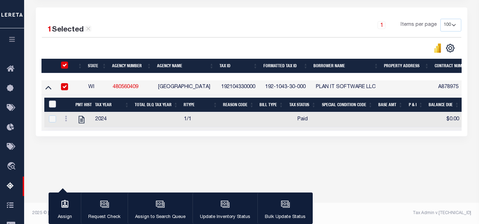
click at [52, 104] on input "&nbsp;" at bounding box center [52, 104] width 7 height 7
checkbox input "true"
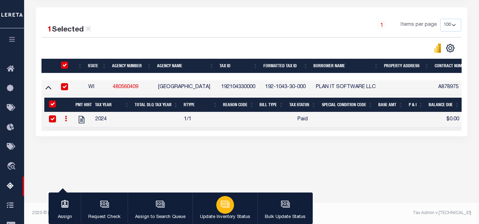
click at [228, 207] on icon "button" at bounding box center [224, 204] width 9 height 9
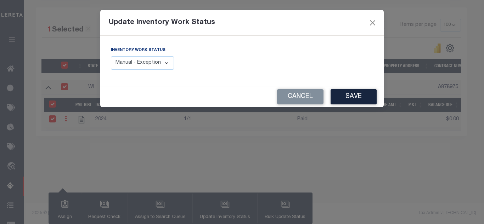
click at [136, 62] on select "Manual - Exception Pended - Awaiting Search Late Add Exception Completed" at bounding box center [142, 63] width 63 height 14
select select "4"
click at [111, 56] on select "Manual - Exception Pended - Awaiting Search Late Add Exception Completed" at bounding box center [142, 63] width 63 height 14
click at [362, 101] on button "Save" at bounding box center [353, 96] width 46 height 15
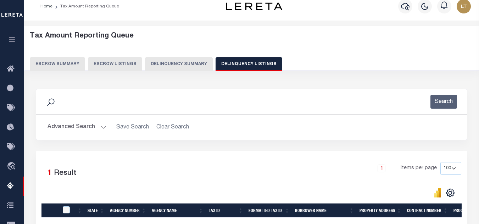
scroll to position [0, 0]
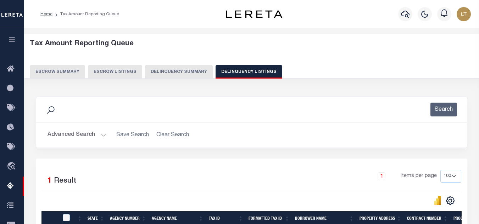
click at [75, 137] on button "Advanced Search" at bounding box center [76, 135] width 59 height 14
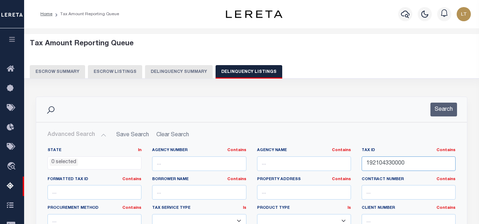
drag, startPoint x: 396, startPoint y: 167, endPoint x: 339, endPoint y: 168, distance: 56.7
click at [339, 168] on div "State In In AK AL AR AZ CA CO CT DC DE FL GA GU HI IA ID IL IN KS [GEOGRAPHIC_D…" at bounding box center [251, 220] width 418 height 145
paste input "[PHONE_NUMBER]"
type input "19-01533-000"
click at [443, 107] on button "Search" at bounding box center [443, 110] width 27 height 14
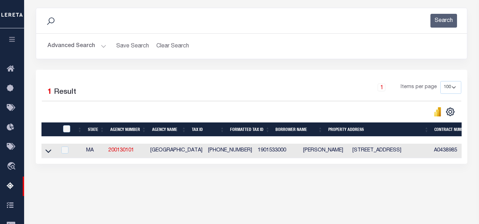
scroll to position [106, 0]
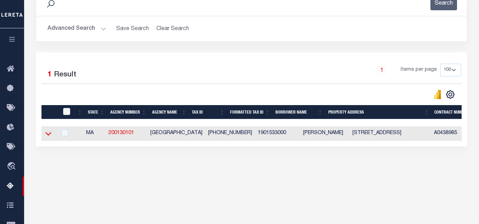
click at [50, 136] on icon at bounding box center [48, 134] width 6 height 4
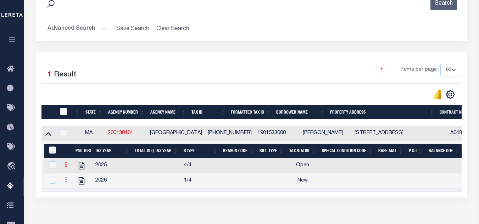
click at [66, 169] on link at bounding box center [66, 166] width 8 height 6
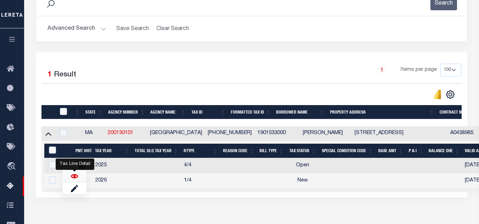
click at [71, 177] on img "" at bounding box center [74, 176] width 7 height 7
checkbox input "false"
checkbox input "true"
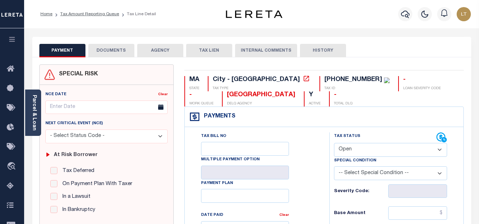
click at [114, 50] on button "DOCUMENTS" at bounding box center [111, 50] width 46 height 13
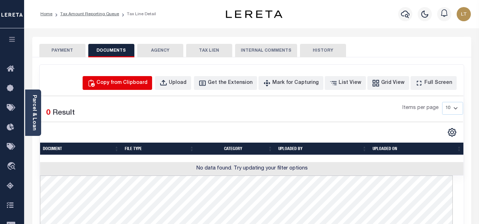
click at [127, 84] on div "Copy from Clipboard" at bounding box center [121, 83] width 51 height 8
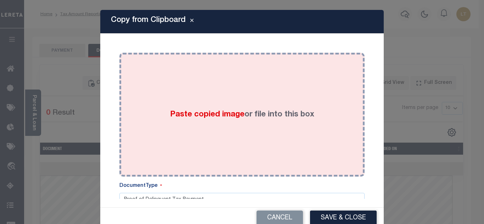
click at [164, 91] on div "Paste copied image or file into this box" at bounding box center [242, 114] width 234 height 113
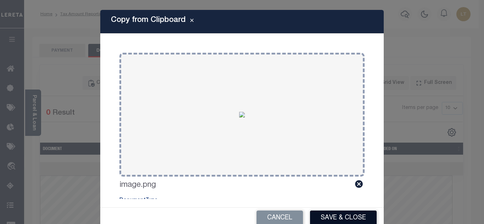
click at [334, 218] on button "Save & Close" at bounding box center [343, 218] width 67 height 15
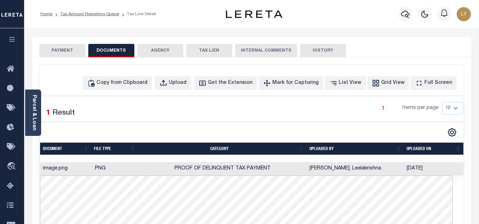
click at [60, 52] on button "PAYMENT" at bounding box center [62, 50] width 46 height 13
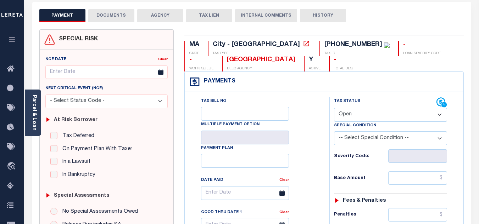
scroll to position [35, 0]
click at [358, 114] on select "- Select Status Code - Open Due/Unpaid Paid Incomplete No Tax Due Internal Refu…" at bounding box center [390, 115] width 113 height 14
select select "PYD"
click at [334, 108] on select "- Select Status Code - Open Due/Unpaid Paid Incomplete No Tax Due Internal Refu…" at bounding box center [390, 115] width 113 height 14
type input "[DATE]"
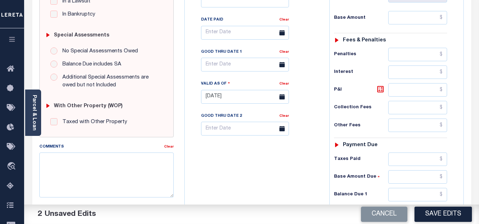
scroll to position [248, 0]
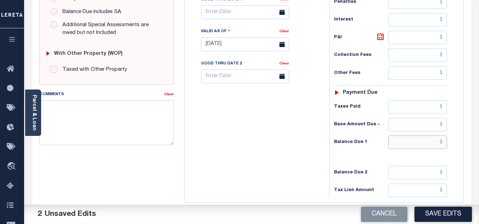
click at [441, 143] on input "text" at bounding box center [417, 142] width 59 height 13
type input "$0.00"
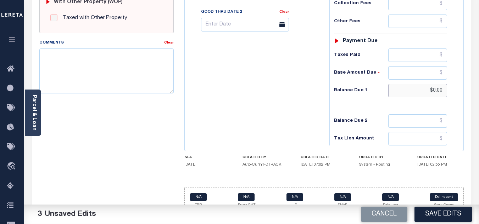
scroll to position [310, 0]
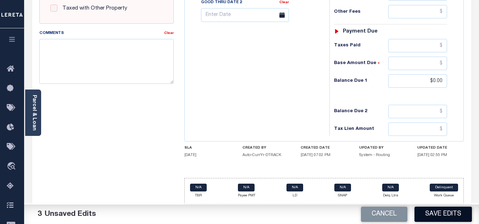
click at [440, 214] on button "Save Edits" at bounding box center [442, 214] width 57 height 15
checkbox input "false"
type input "$0"
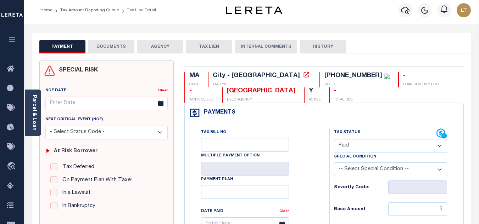
scroll to position [0, 0]
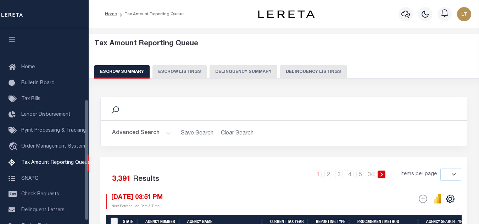
select select
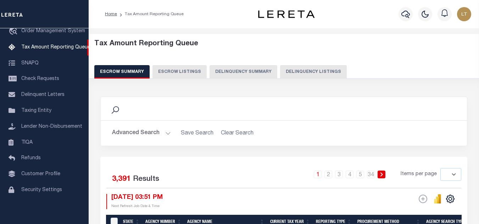
click at [308, 73] on button "Delinquency Listings" at bounding box center [313, 71] width 67 height 13
select select "100"
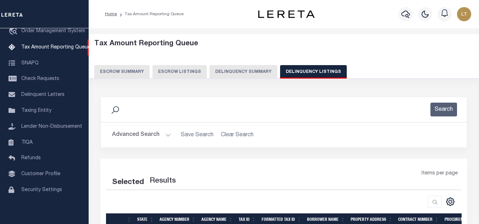
select select "100"
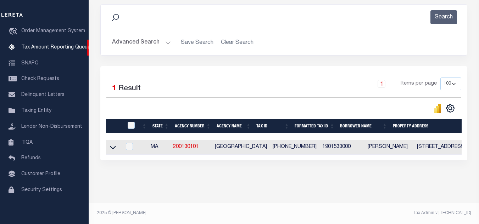
scroll to position [98, 0]
click at [114, 144] on icon at bounding box center [113, 147] width 6 height 7
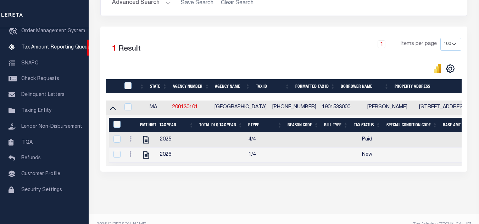
scroll to position [134, 0]
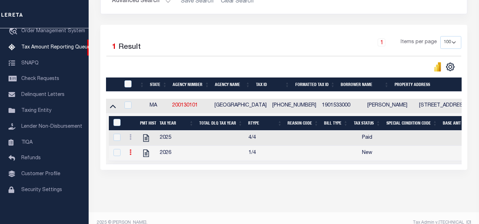
click at [130, 155] on icon at bounding box center [130, 152] width 2 height 6
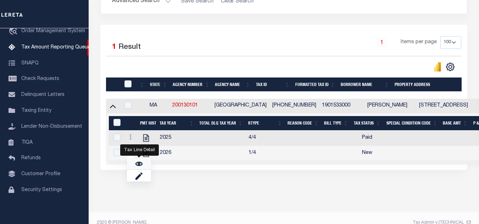
click at [140, 166] on img "" at bounding box center [138, 163] width 7 height 7
checkbox input "true"
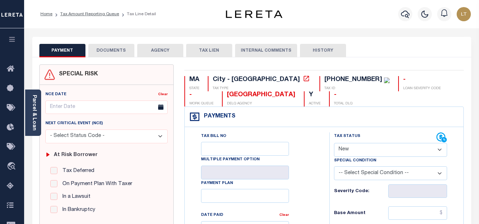
click at [116, 49] on button "DOCUMENTS" at bounding box center [111, 50] width 46 height 13
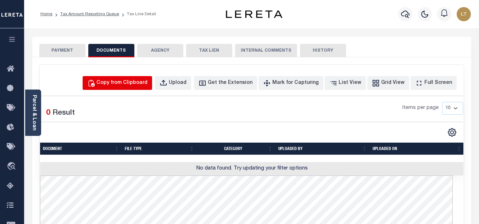
click at [140, 86] on div "Copy from Clipboard" at bounding box center [121, 83] width 51 height 8
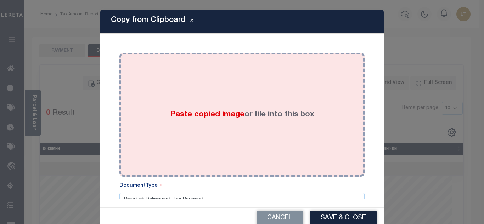
click at [202, 87] on div "Paste copied image or file into this box" at bounding box center [242, 114] width 234 height 113
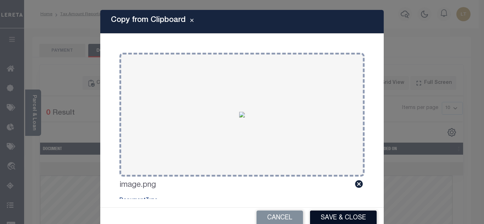
click at [333, 214] on button "Save & Close" at bounding box center [343, 218] width 67 height 15
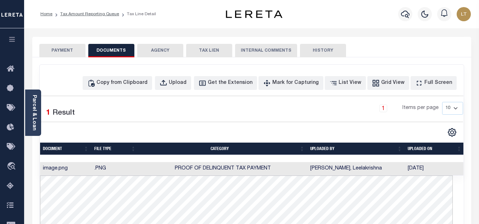
click at [59, 49] on button "PAYMENT" at bounding box center [62, 50] width 46 height 13
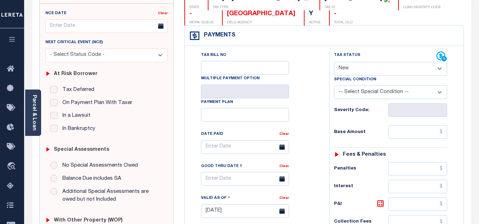
scroll to position [106, 0]
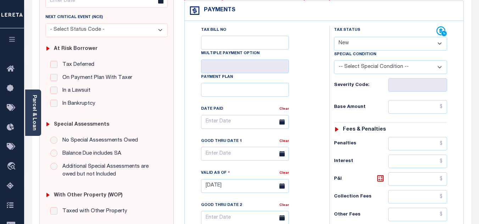
click at [347, 45] on select "- Select Status Code - Open Due/Unpaid Paid Incomplete No Tax Due Internal Refu…" at bounding box center [390, 44] width 113 height 14
select select "PYD"
click at [334, 37] on select "- Select Status Code - Open Due/Unpaid Paid Incomplete No Tax Due Internal Refu…" at bounding box center [390, 44] width 113 height 14
type input "[DATE]"
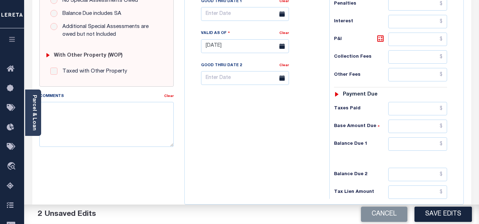
scroll to position [248, 0]
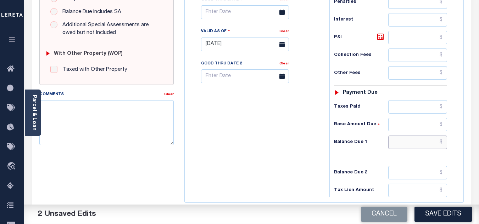
click at [443, 144] on input "text" at bounding box center [417, 142] width 59 height 13
type input "$0.00"
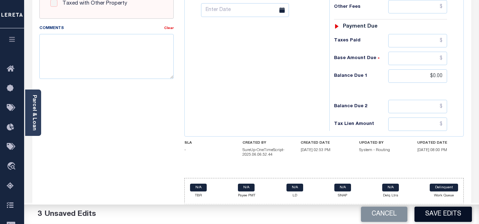
click at [442, 216] on button "Save Edits" at bounding box center [442, 214] width 57 height 15
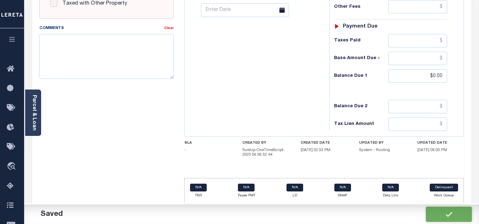
checkbox input "false"
type input "$0"
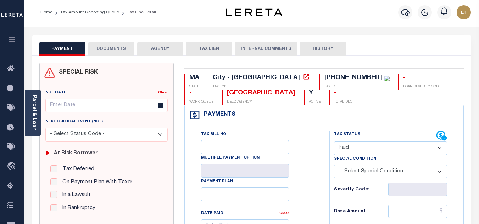
scroll to position [0, 0]
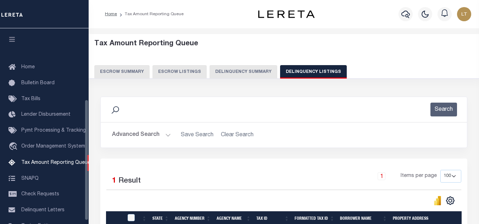
select select "100"
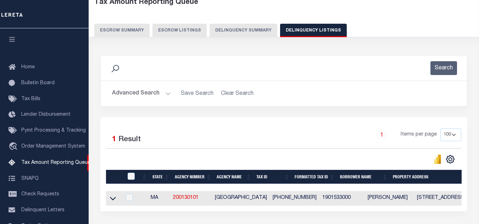
scroll to position [115, 0]
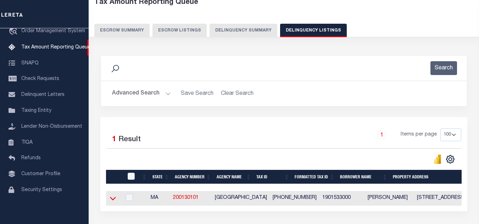
click at [113, 199] on icon at bounding box center [113, 198] width 6 height 7
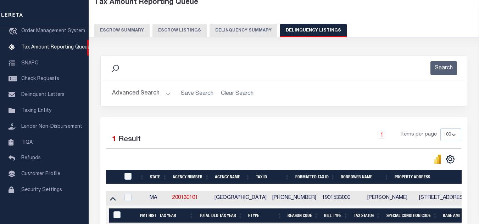
scroll to position [98, 0]
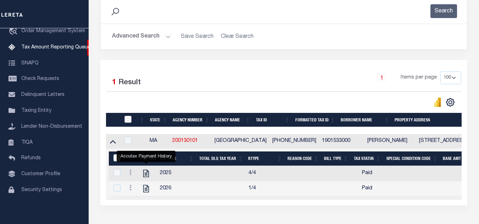
click at [130, 118] on input "checkbox" at bounding box center [127, 119] width 7 height 7
checkbox input "true"
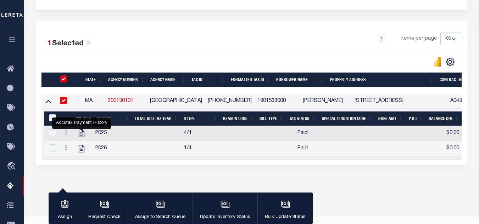
scroll to position [151, 0]
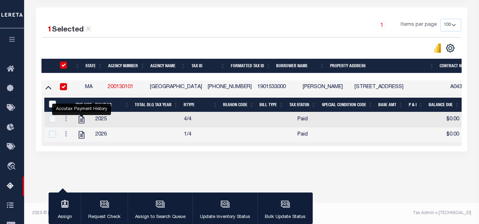
click at [51, 105] on input "&nbsp;" at bounding box center [52, 104] width 7 height 7
checkbox input "true"
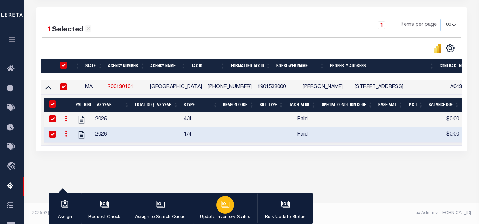
click at [213, 202] on button "Update Inventory Status" at bounding box center [224, 209] width 65 height 32
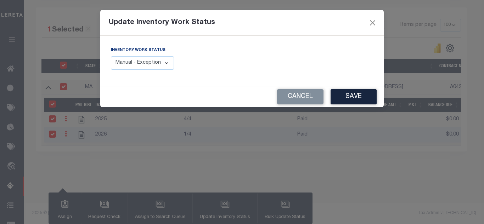
click at [134, 62] on select "Manual - Exception Pended - Awaiting Search Late Add Exception Completed" at bounding box center [142, 63] width 63 height 14
select select "4"
click at [111, 56] on select "Manual - Exception Pended - Awaiting Search Late Add Exception Completed" at bounding box center [142, 63] width 63 height 14
click at [354, 99] on button "Save" at bounding box center [353, 96] width 46 height 15
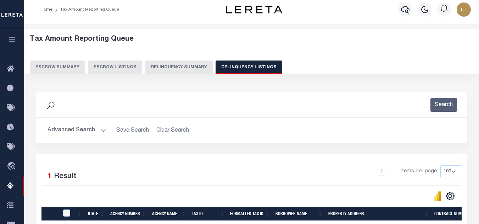
scroll to position [0, 0]
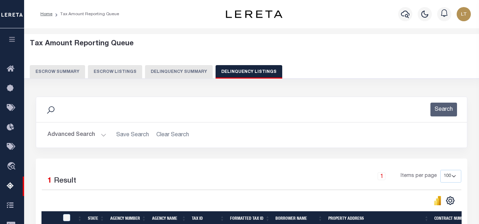
click at [69, 132] on button "Advanced Search" at bounding box center [76, 135] width 59 height 14
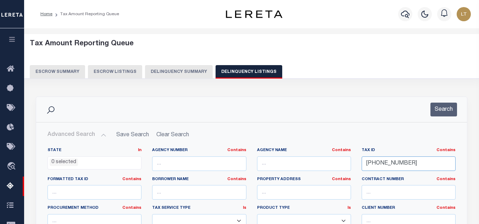
drag, startPoint x: 399, startPoint y: 165, endPoint x: 345, endPoint y: 157, distance: 54.7
click at [345, 157] on div "State In In AK AL AR AZ CA CO CT DC DE FL GA GU HI IA ID IL IN KS KY LA MA MD M…" at bounding box center [251, 220] width 418 height 145
paste input "19-01676-004"
type input "[PHONE_NUMBER]"
click at [452, 112] on button "Search" at bounding box center [443, 110] width 27 height 14
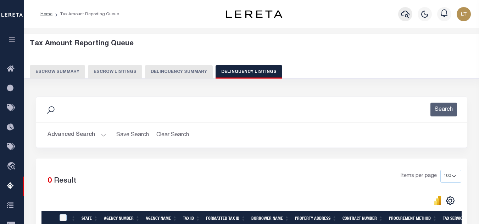
click at [407, 11] on icon "button" at bounding box center [405, 14] width 9 height 9
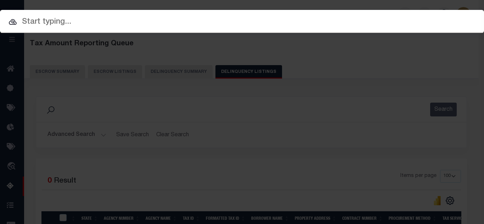
paste input "[PHONE_NUMBER]"
type input "[PHONE_NUMBER]"
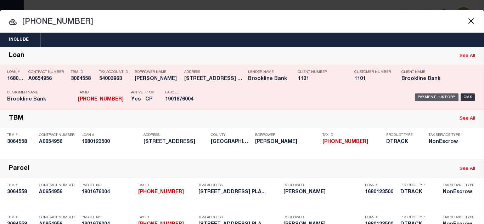
click at [439, 100] on div "Payment History" at bounding box center [437, 98] width 44 height 8
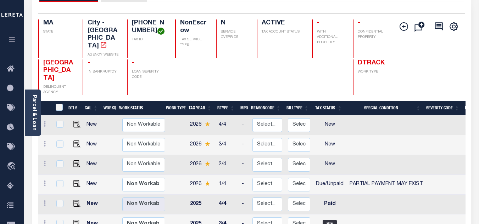
scroll to position [71, 0]
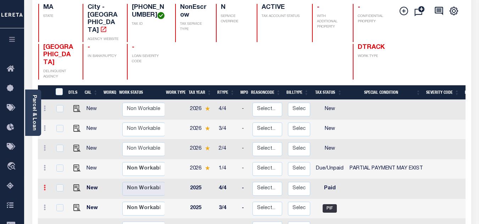
click at [42, 186] on link at bounding box center [45, 189] width 8 height 6
click at [55, 194] on link at bounding box center [62, 200] width 24 height 12
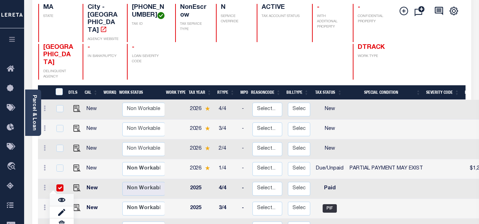
checkbox input "true"
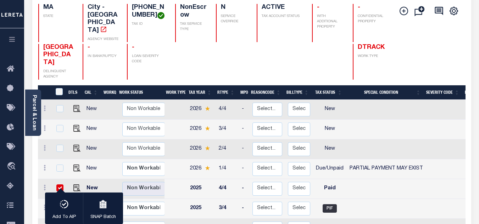
click at [60, 185] on input "checkbox" at bounding box center [59, 188] width 7 height 7
checkbox input "false"
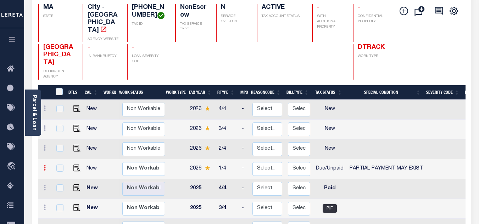
click at [44, 165] on icon at bounding box center [45, 168] width 2 height 6
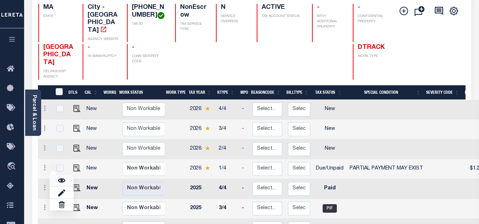
click at [61, 177] on img at bounding box center [61, 180] width 7 height 7
checkbox input "true"
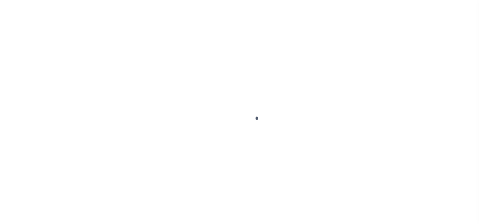
select select "PYD"
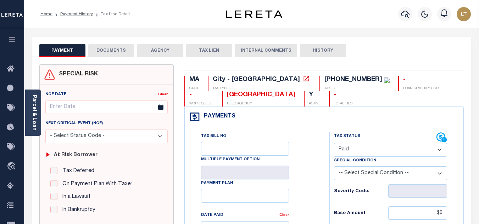
click at [119, 52] on button "DOCUMENTS" at bounding box center [111, 50] width 46 height 13
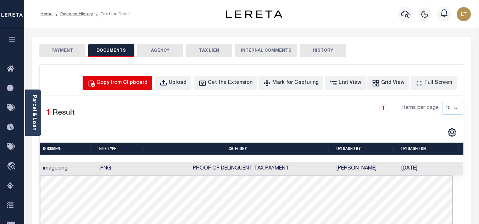
click at [130, 84] on div "Copy from Clipboard" at bounding box center [121, 83] width 51 height 8
select select "POP"
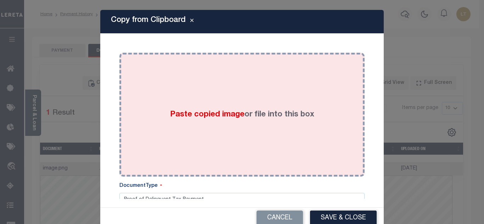
click at [155, 97] on div "Paste copied image or file into this box" at bounding box center [242, 114] width 234 height 113
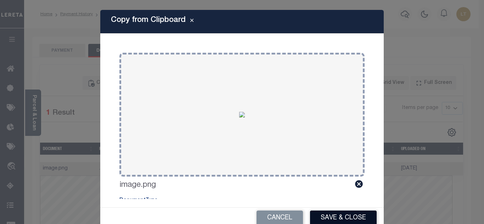
click at [344, 216] on button "Save & Close" at bounding box center [343, 218] width 67 height 15
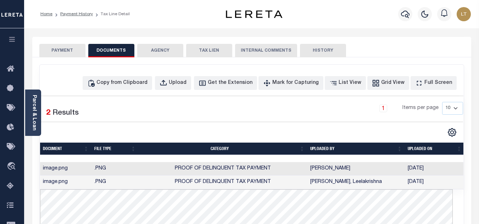
click at [58, 47] on button "PAYMENT" at bounding box center [62, 50] width 46 height 13
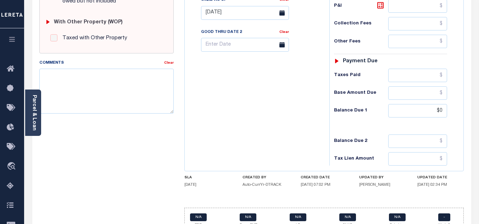
scroll to position [283, 0]
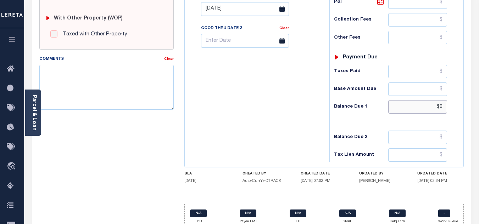
click at [444, 108] on input "$0" at bounding box center [417, 106] width 59 height 13
type input "$0.00"
type input "[DATE]"
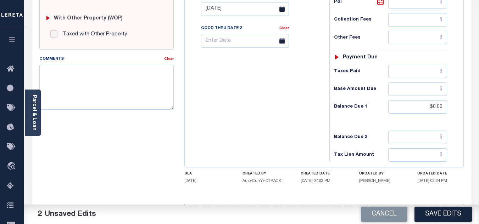
click at [440, 212] on button "Save Edits" at bounding box center [442, 214] width 57 height 15
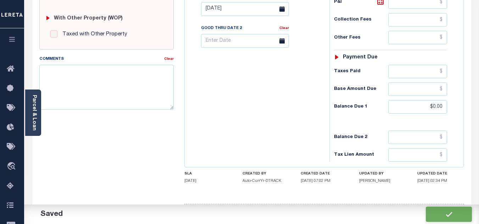
checkbox input "false"
type input "$0"
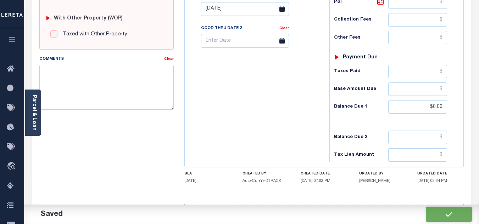
type input "$0"
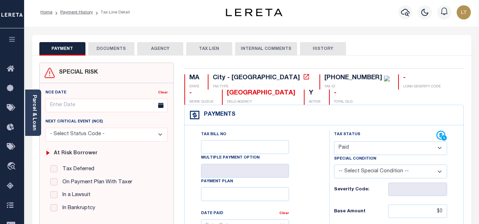
scroll to position [0, 0]
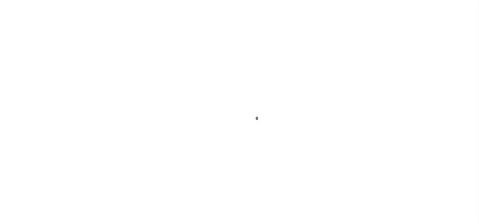
select select "DUE"
select select "15"
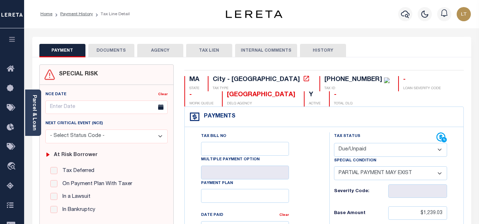
click at [113, 48] on button "DOCUMENTS" at bounding box center [111, 50] width 46 height 13
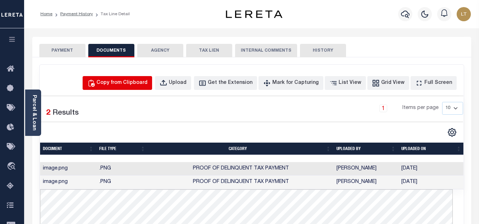
click at [135, 80] on div "Copy from Clipboard" at bounding box center [121, 83] width 51 height 8
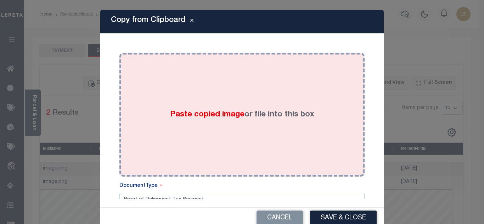
click at [166, 101] on div "Paste copied image or file into this box" at bounding box center [242, 114] width 234 height 113
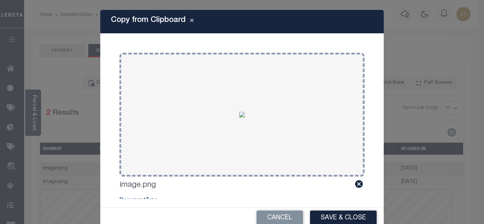
click at [327, 215] on button "Save & Close" at bounding box center [343, 218] width 67 height 15
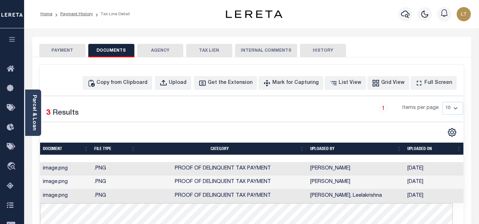
click at [66, 52] on button "PAYMENT" at bounding box center [62, 50] width 46 height 13
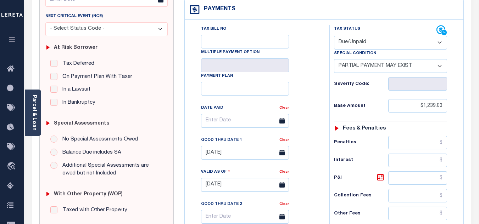
scroll to position [106, 0]
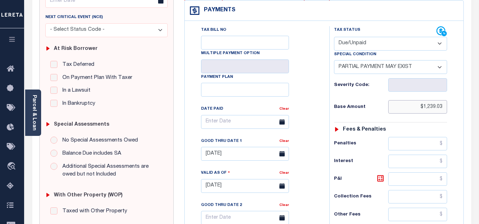
drag, startPoint x: 442, startPoint y: 107, endPoint x: 417, endPoint y: 108, distance: 24.5
click at [423, 107] on input "$1,239.03" at bounding box center [417, 106] width 59 height 13
paste input "1,239.03"
type input "$1,239.03"
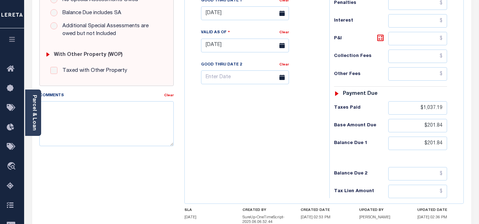
scroll to position [248, 0]
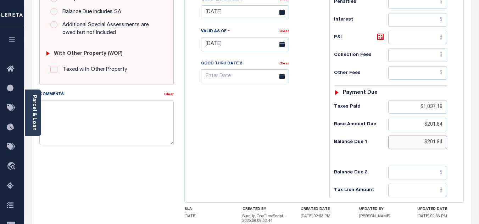
drag, startPoint x: 443, startPoint y: 143, endPoint x: 426, endPoint y: 142, distance: 16.3
click at [426, 142] on input "$201.84" at bounding box center [417, 142] width 59 height 13
type input "$"
type input "[DATE]"
type input "$.00"
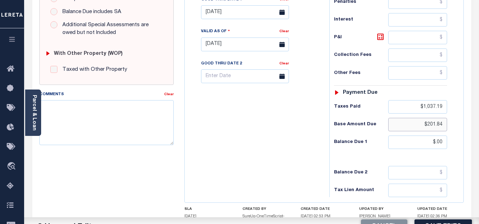
drag, startPoint x: 442, startPoint y: 123, endPoint x: 433, endPoint y: 123, distance: 9.6
click at [433, 123] on input "$201.84" at bounding box center [417, 124] width 59 height 13
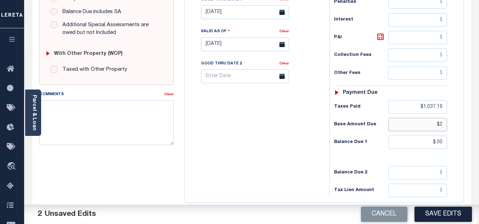
type input "$"
drag, startPoint x: 444, startPoint y: 110, endPoint x: 428, endPoint y: 109, distance: 16.7
click at [428, 109] on input "$1,037.19" at bounding box center [417, 106] width 59 height 13
type input "$"
click at [438, 144] on input "$.00" at bounding box center [417, 142] width 59 height 13
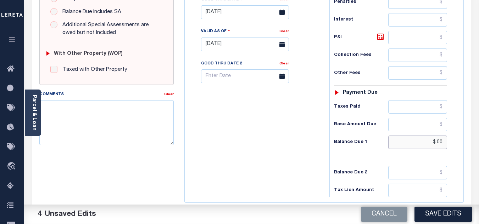
click at [437, 143] on input "$.00" at bounding box center [417, 142] width 59 height 13
type input "$1.08"
click at [382, 38] on icon at bounding box center [380, 37] width 9 height 9
click at [378, 38] on icon at bounding box center [380, 37] width 9 height 9
click at [439, 39] on input "$1,237.95" at bounding box center [417, 37] width 59 height 13
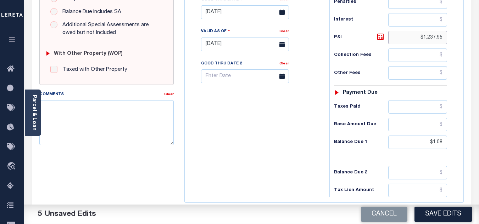
click at [439, 39] on input "$1,237.95" at bounding box center [417, 37] width 59 height 13
type input "$"
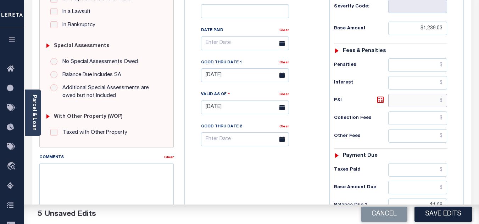
scroll to position [177, 0]
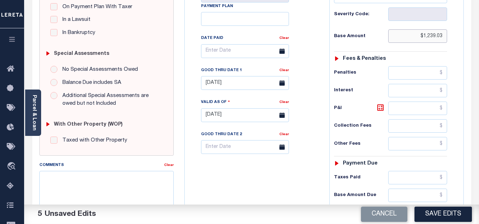
click at [434, 37] on input "$1,239.03" at bounding box center [417, 35] width 59 height 13
click at [469, 126] on div "MA STATE City - MA TAX TYPE 19-01676-004 TAX ID - LOAN SEVERITY CODE - WORK QUE…" at bounding box center [324, 117] width 290 height 460
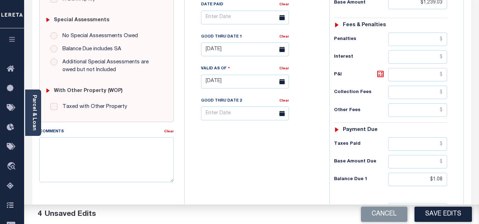
scroll to position [213, 0]
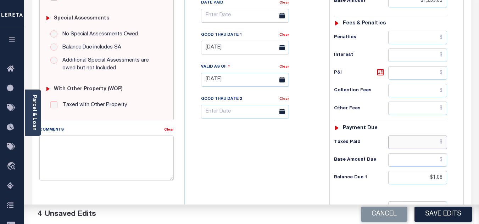
click at [441, 143] on input "text" at bounding box center [417, 142] width 59 height 13
paste input "1,237.95"
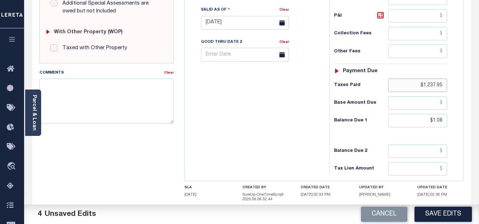
scroll to position [283, 0]
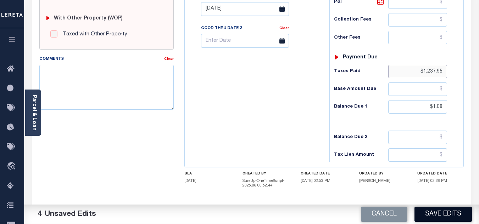
type input "$1,237.95"
click at [439, 211] on button "Save Edits" at bounding box center [442, 214] width 57 height 15
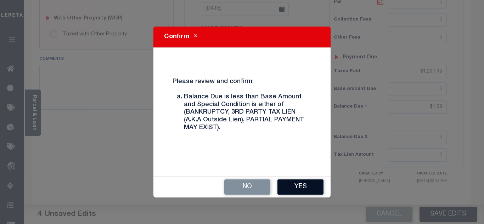
click at [301, 180] on button "Yes" at bounding box center [300, 187] width 46 height 15
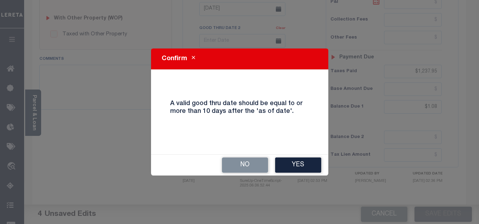
click at [297, 165] on button "Yes" at bounding box center [298, 165] width 46 height 15
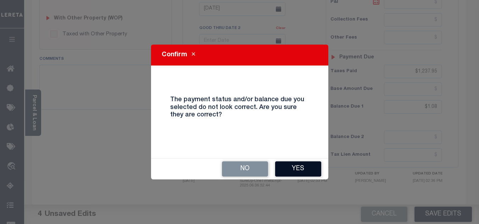
click at [294, 170] on button "Yes" at bounding box center [298, 169] width 46 height 15
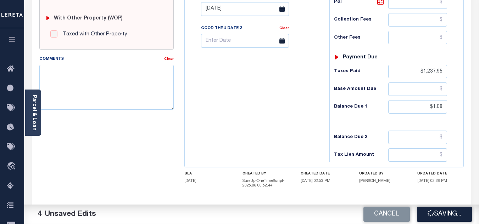
checkbox input "false"
type input "$1,239.03"
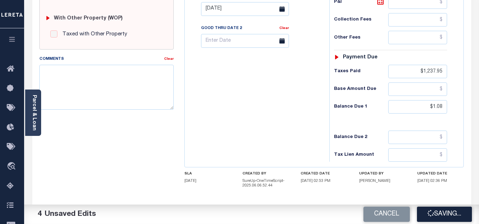
type input "$1,237.95"
type input "$1.08"
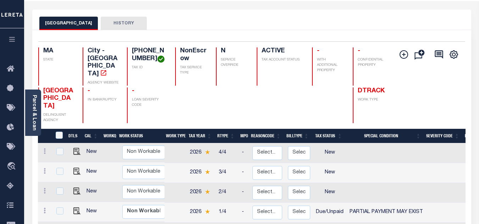
scroll to position [35, 0]
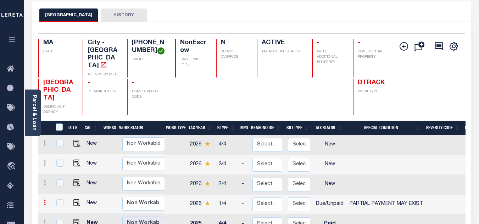
click at [45, 200] on icon at bounding box center [45, 203] width 2 height 6
click at [56, 209] on link at bounding box center [62, 215] width 24 height 12
checkbox input "true"
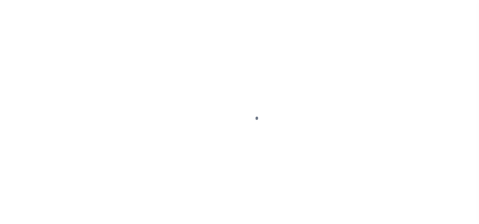
select select "DUE"
select select "15"
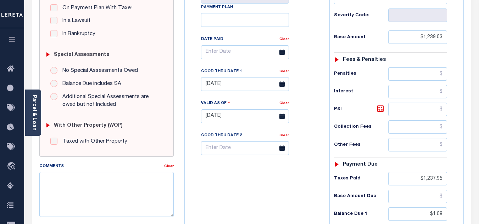
scroll to position [213, 0]
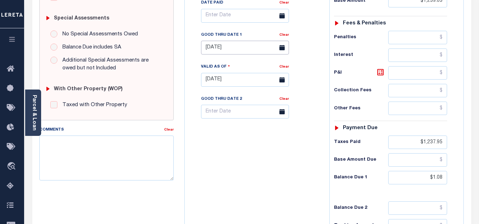
click at [221, 50] on input "[DATE]" at bounding box center [245, 48] width 88 height 14
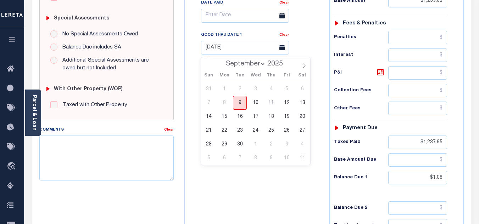
click at [239, 104] on span "9" at bounding box center [240, 103] width 14 height 14
type input "[DATE]"
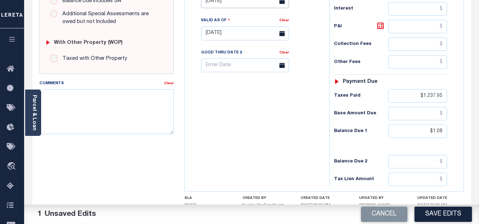
scroll to position [317, 0]
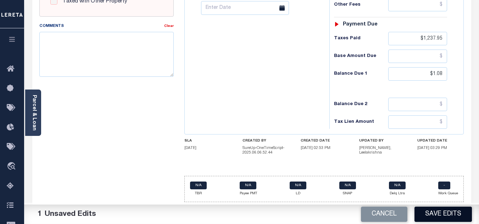
click at [440, 213] on button "Save Edits" at bounding box center [442, 214] width 57 height 15
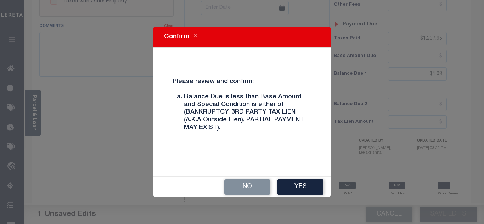
click at [293, 186] on button "Yes" at bounding box center [300, 187] width 46 height 15
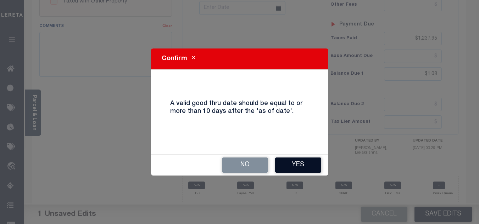
click at [298, 164] on button "Yes" at bounding box center [298, 165] width 46 height 15
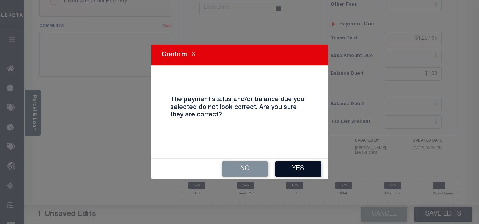
click at [291, 170] on button "Yes" at bounding box center [298, 169] width 46 height 15
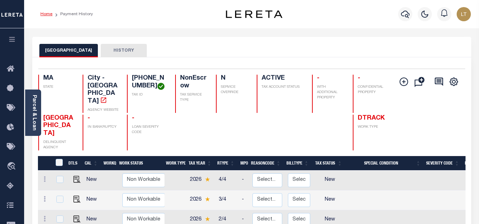
click at [49, 12] on link "Home" at bounding box center [46, 14] width 12 height 4
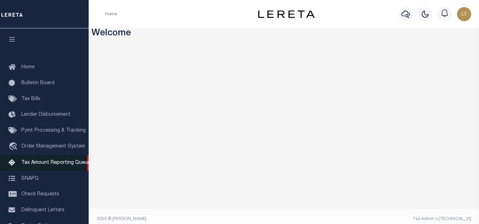
click at [54, 162] on span "Tax Amount Reporting Queue" at bounding box center [55, 162] width 69 height 5
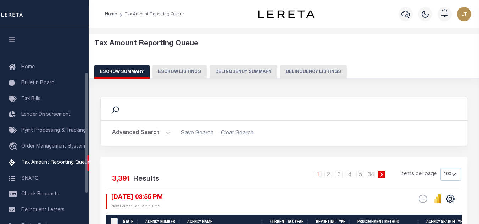
scroll to position [72, 0]
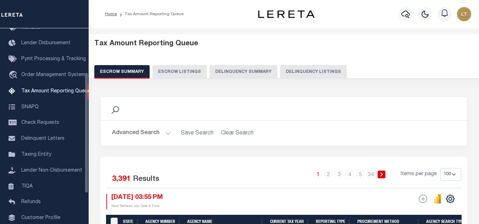
click at [312, 69] on button "Delinquency Listings" at bounding box center [313, 71] width 67 height 13
select select "100"
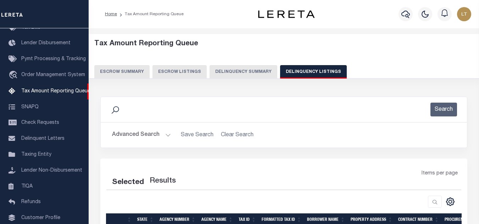
select select "100"
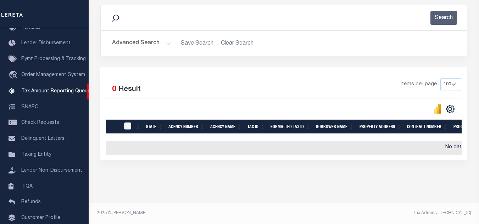
scroll to position [97, 0]
click at [138, 39] on button "Advanced Search" at bounding box center [141, 43] width 59 height 14
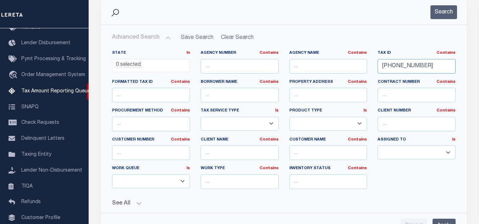
drag, startPoint x: 418, startPoint y: 69, endPoint x: 343, endPoint y: 68, distance: 75.4
click at [343, 68] on div "State In In AK AL AR AZ CA CO CT DC DE FL GA GU HI IA ID IL IN KS KY LA MA MD M…" at bounding box center [284, 122] width 354 height 145
paste input "19-01820-000"
type input "19-01820-000"
click at [446, 15] on button "Search" at bounding box center [443, 12] width 27 height 14
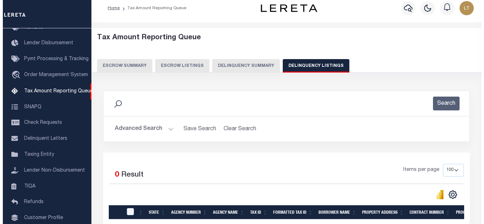
scroll to position [0, 0]
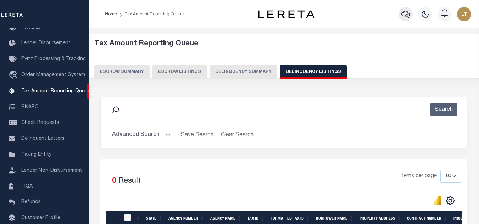
click at [404, 15] on icon "button" at bounding box center [405, 14] width 9 height 9
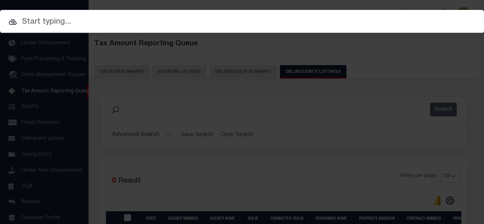
paste input "19-01820-000"
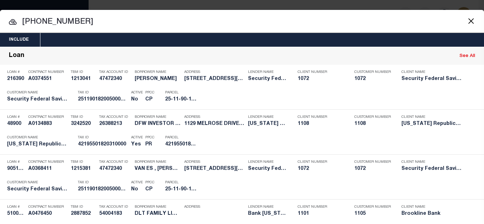
click at [466, 21] on button "Close" at bounding box center [470, 20] width 9 height 9
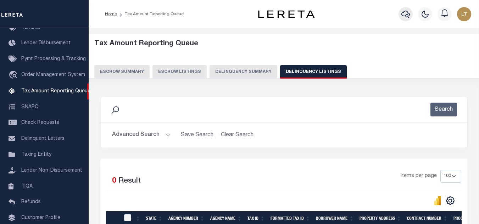
click at [400, 14] on button "button" at bounding box center [405, 14] width 14 height 14
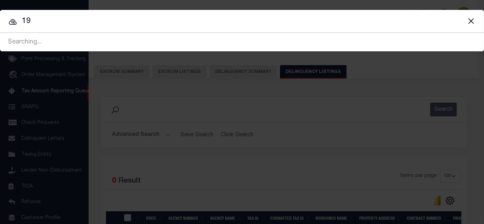
type input "1"
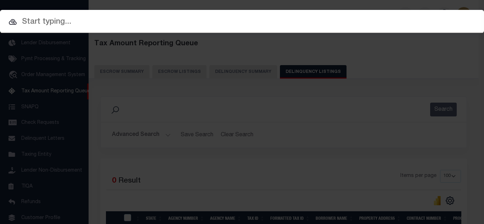
paste input "510025189"
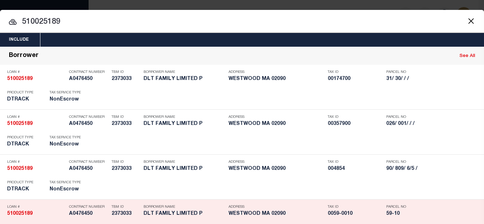
type input "510025189"
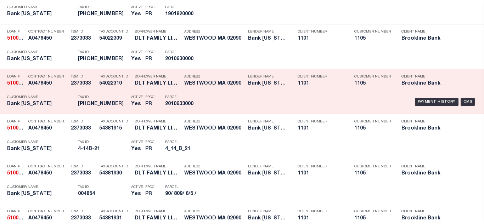
scroll to position [1593, 0]
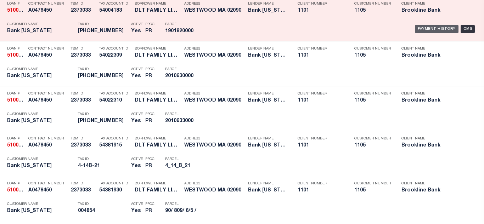
click at [426, 30] on div "Payment History" at bounding box center [437, 29] width 44 height 8
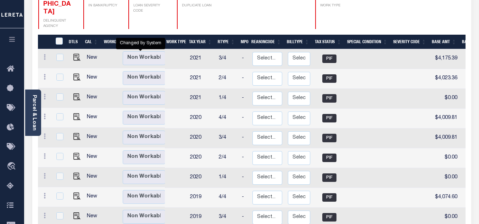
scroll to position [39, 0]
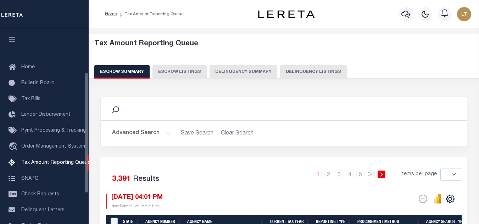
click at [300, 68] on button "Delinquency Listings" at bounding box center [313, 71] width 67 height 13
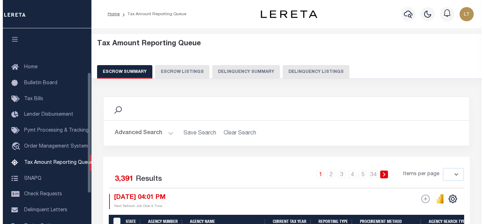
scroll to position [72, 0]
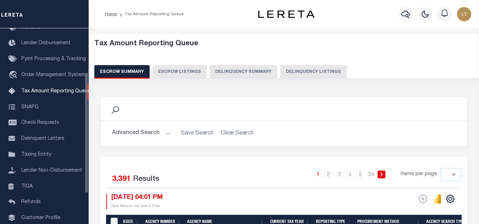
select select "100"
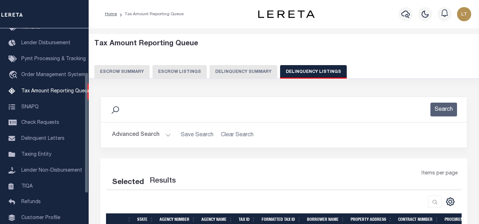
select select "100"
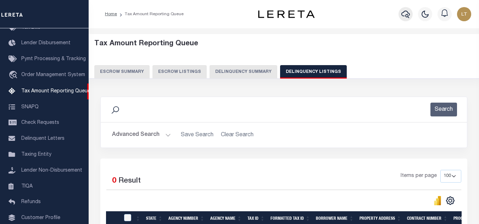
click at [409, 16] on icon "button" at bounding box center [405, 14] width 9 height 9
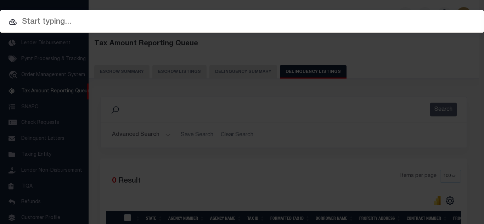
paste input "510025189"
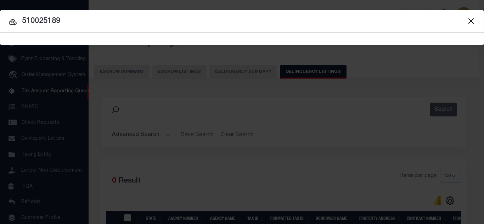
type input "510025189"
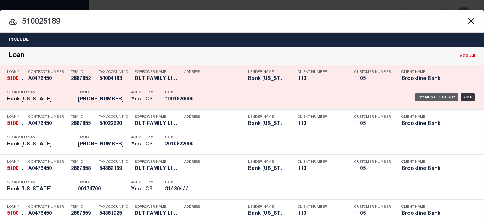
click at [436, 96] on div "Payment History" at bounding box center [437, 98] width 44 height 8
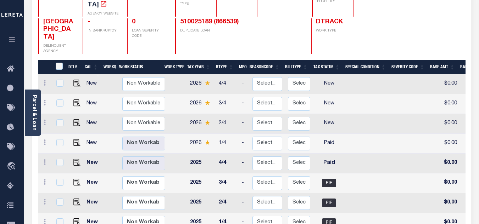
scroll to position [106, 0]
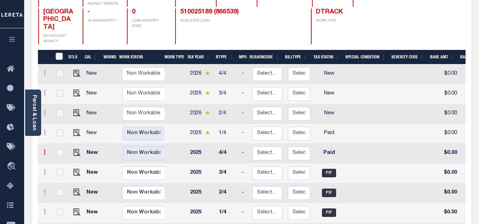
click at [44, 149] on icon at bounding box center [45, 152] width 2 height 6
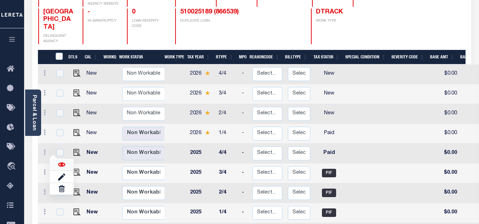
click at [65, 161] on img at bounding box center [61, 164] width 7 height 7
checkbox input "true"
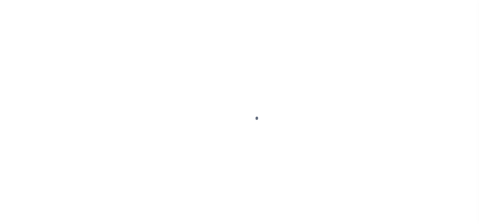
select select "PYD"
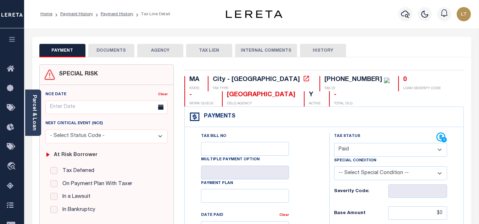
click at [110, 52] on button "DOCUMENTS" at bounding box center [111, 50] width 46 height 13
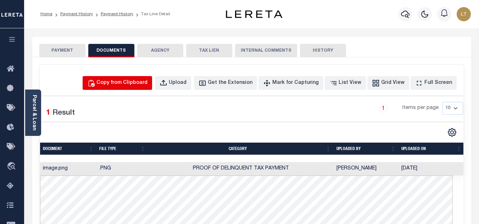
click at [120, 81] on div "Copy from Clipboard" at bounding box center [121, 83] width 51 height 8
select select "POP"
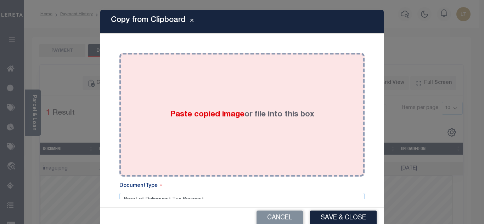
click at [148, 103] on div "Paste copied image or file into this box" at bounding box center [242, 114] width 234 height 113
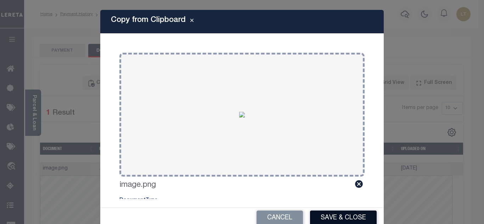
click at [333, 215] on button "Save & Close" at bounding box center [343, 218] width 67 height 15
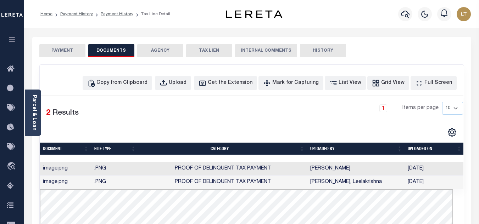
click at [68, 52] on button "PAYMENT" at bounding box center [62, 50] width 46 height 13
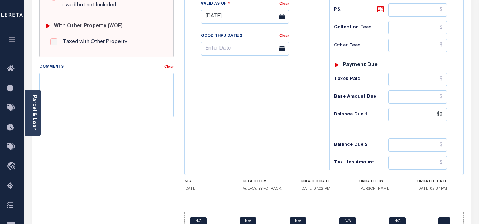
scroll to position [283, 0]
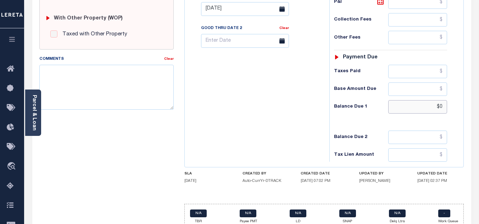
click at [442, 108] on input "$0" at bounding box center [417, 106] width 59 height 13
type input "$0.00"
type input "[DATE]"
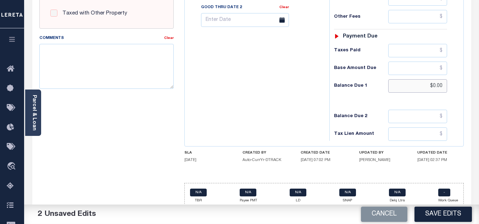
scroll to position [310, 0]
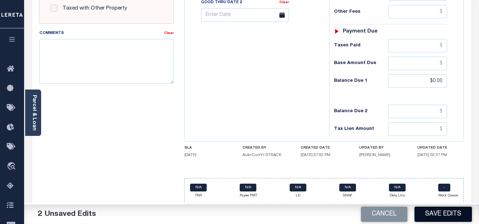
click at [430, 213] on button "Save Edits" at bounding box center [442, 214] width 57 height 15
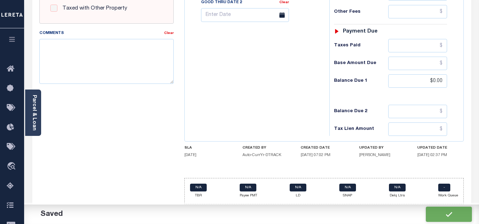
checkbox input "false"
type input "$0"
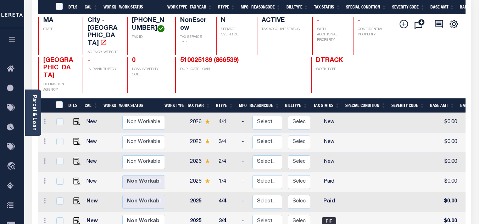
scroll to position [142, 0]
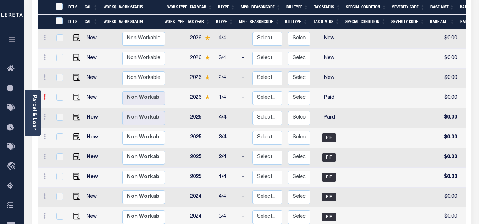
click at [44, 94] on icon at bounding box center [45, 97] width 2 height 6
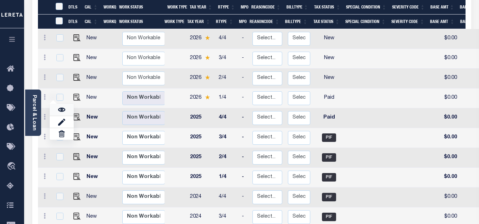
click at [55, 104] on link at bounding box center [62, 110] width 24 height 12
checkbox input "true"
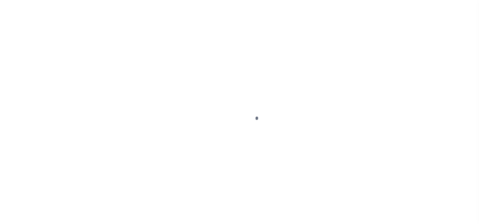
select select "PYD"
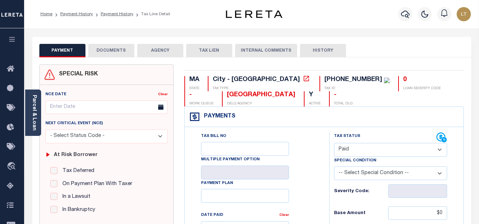
click at [119, 47] on button "DOCUMENTS" at bounding box center [111, 50] width 46 height 13
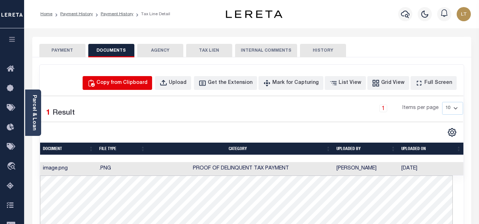
click at [147, 79] on div "Copy from Clipboard" at bounding box center [121, 83] width 51 height 8
select select "POP"
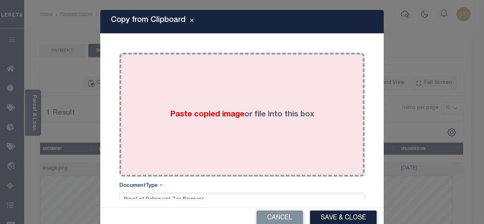
click at [160, 95] on div "Paste copied image or file into this box" at bounding box center [242, 114] width 234 height 113
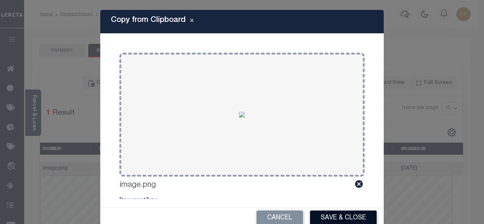
click at [336, 213] on button "Save & Close" at bounding box center [343, 218] width 67 height 15
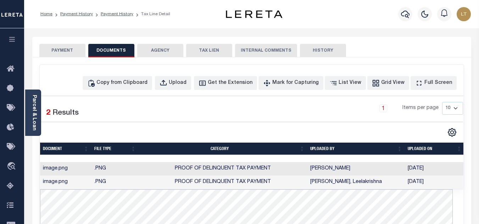
click at [57, 44] on button "PAYMENT" at bounding box center [62, 50] width 46 height 13
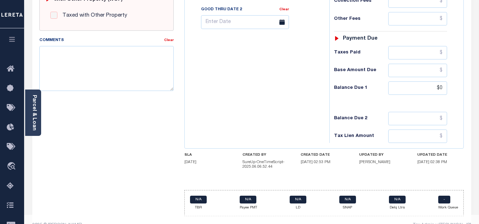
scroll to position [315, 0]
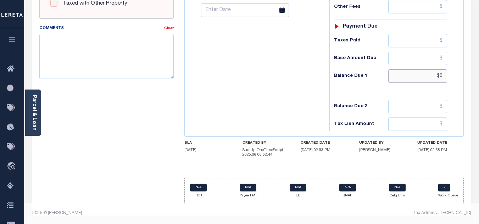
click at [445, 79] on input "$0" at bounding box center [417, 75] width 59 height 13
type input "$0.00"
type input "[DATE]"
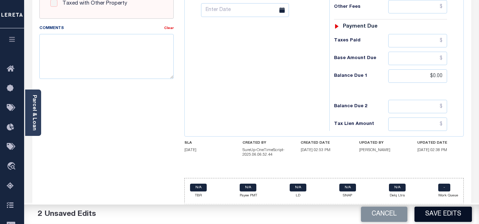
click at [434, 209] on button "Save Edits" at bounding box center [442, 214] width 57 height 15
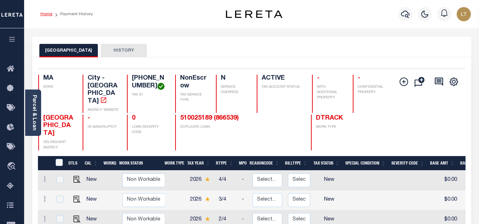
drag, startPoint x: 44, startPoint y: 15, endPoint x: 107, endPoint y: 40, distance: 68.5
click at [44, 15] on link "Home" at bounding box center [46, 14] width 12 height 4
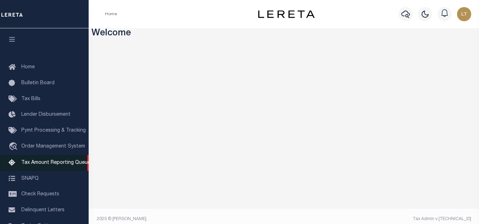
click at [63, 163] on span "Tax Amount Reporting Queue" at bounding box center [55, 162] width 69 height 5
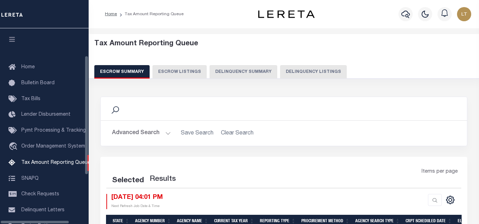
select select "100"
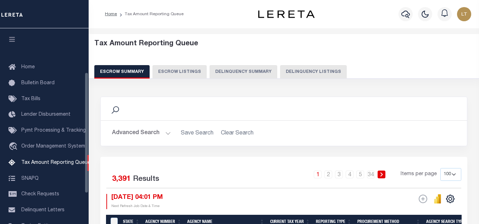
scroll to position [72, 0]
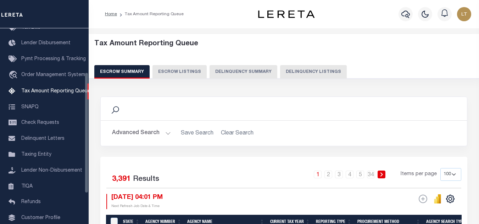
click at [309, 71] on button "Delinquency Listings" at bounding box center [313, 71] width 67 height 13
select select "100"
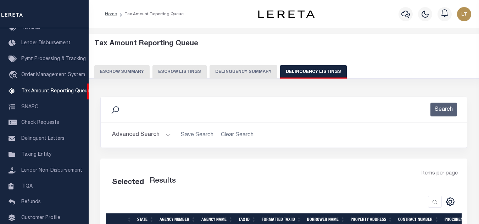
select select "100"
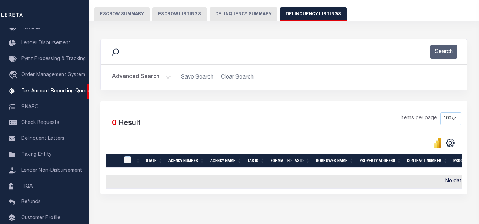
scroll to position [97, 0]
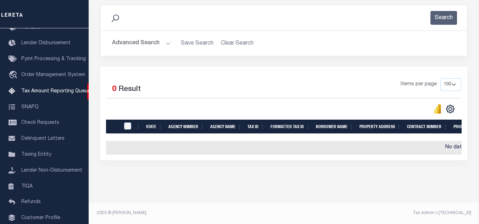
click at [139, 38] on button "Advanced Search" at bounding box center [141, 43] width 59 height 14
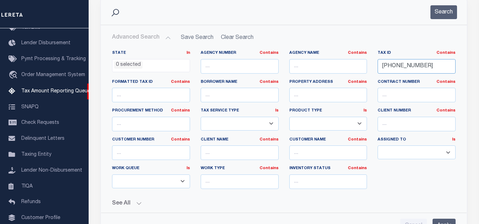
drag, startPoint x: 368, startPoint y: 64, endPoint x: 327, endPoint y: 64, distance: 40.7
click at [327, 64] on div "State In In AK AL AR AZ CA CO CT DC DE FL GA GU HI IA ID IL IN KS [GEOGRAPHIC_D…" at bounding box center [284, 122] width 354 height 145
paste input "[PHONE_NUMBER]"
type input "[PHONE_NUMBER]"
click at [448, 15] on button "Search" at bounding box center [443, 12] width 27 height 14
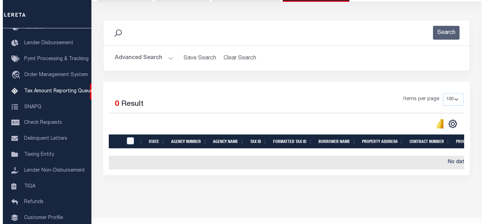
scroll to position [0, 0]
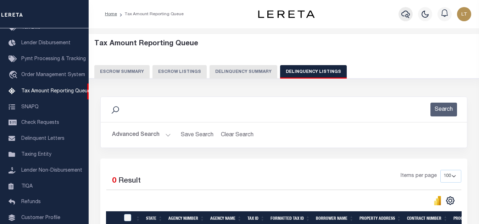
click at [408, 12] on icon "button" at bounding box center [405, 14] width 9 height 9
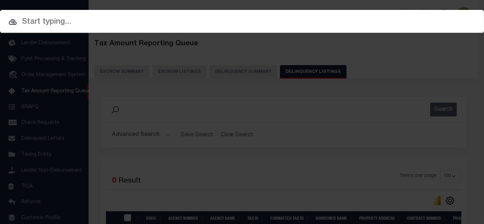
paste input "665177190"
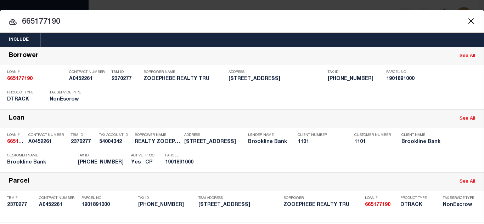
type input "665177190"
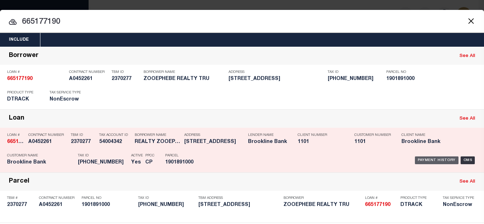
click at [426, 159] on div "Payment History" at bounding box center [437, 161] width 44 height 8
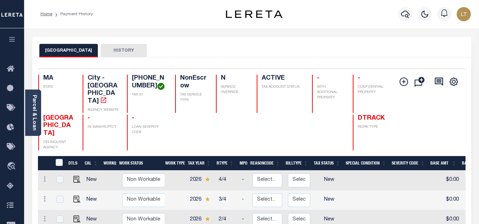
scroll to position [71, 0]
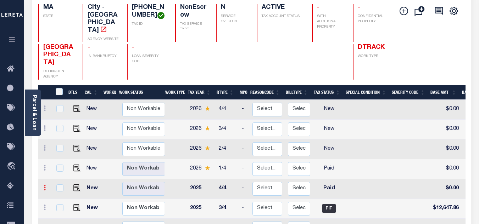
click at [44, 185] on icon at bounding box center [45, 188] width 2 height 6
click at [62, 197] on img at bounding box center [61, 200] width 7 height 7
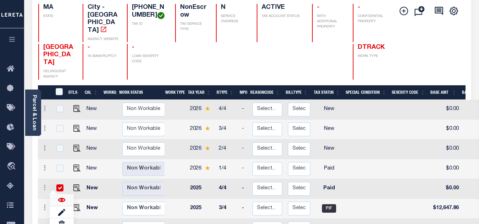
checkbox input "true"
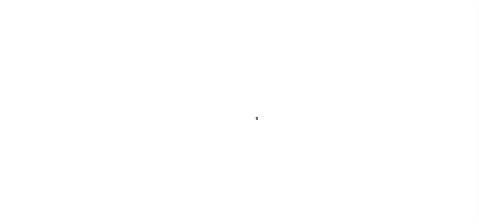
select select "PYD"
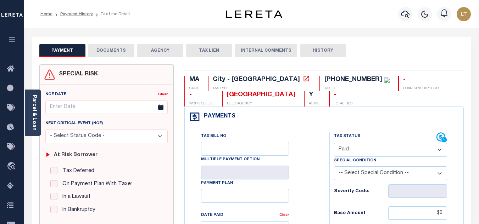
click at [104, 51] on button "DOCUMENTS" at bounding box center [111, 50] width 46 height 13
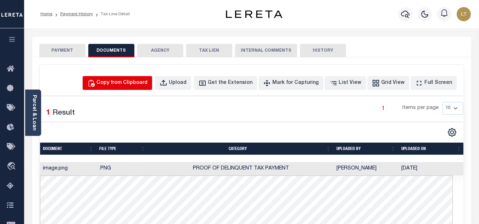
click at [132, 83] on div "Copy from Clipboard" at bounding box center [121, 83] width 51 height 8
select select "POP"
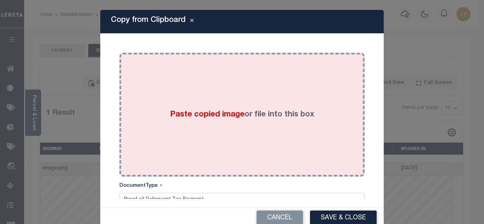
click at [191, 108] on div "Paste copied image or file into this box" at bounding box center [242, 114] width 234 height 113
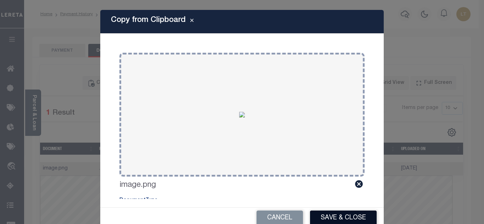
click at [340, 219] on button "Save & Close" at bounding box center [343, 218] width 67 height 15
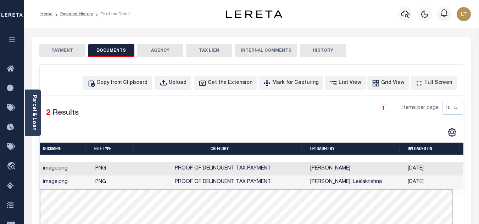
click at [58, 51] on button "PAYMENT" at bounding box center [62, 50] width 46 height 13
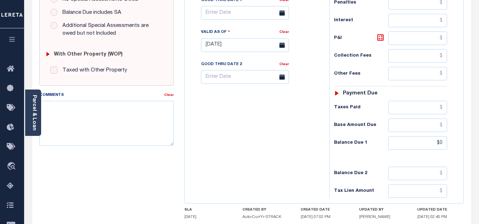
scroll to position [248, 0]
click at [443, 144] on input "$0" at bounding box center [417, 142] width 59 height 13
type input "$0.00"
type input "[DATE]"
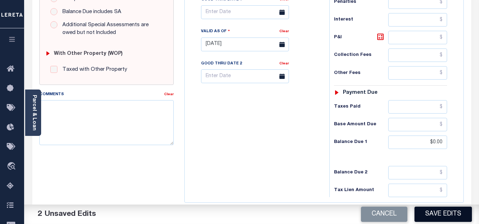
drag, startPoint x: 443, startPoint y: 210, endPoint x: 429, endPoint y: 203, distance: 15.2
click at [443, 209] on button "Save Edits" at bounding box center [442, 214] width 57 height 15
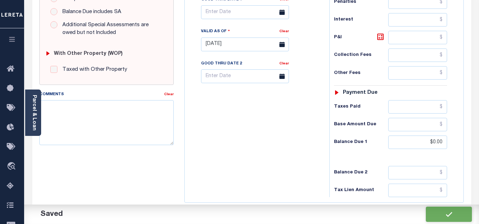
checkbox input "false"
type input "$0"
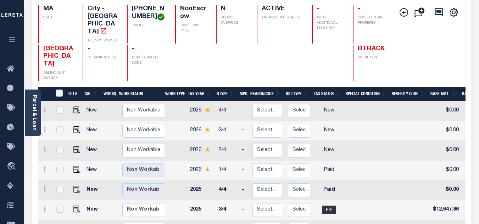
scroll to position [71, 0]
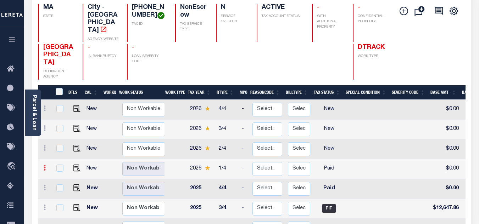
click at [44, 165] on icon at bounding box center [45, 168] width 2 height 6
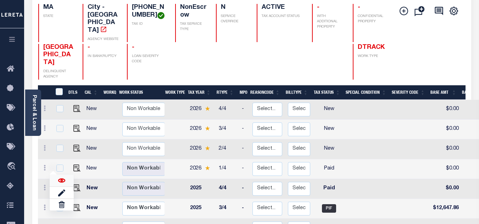
click at [60, 177] on img at bounding box center [61, 180] width 7 height 7
checkbox input "true"
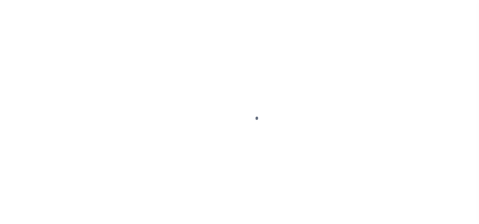
select select "PYD"
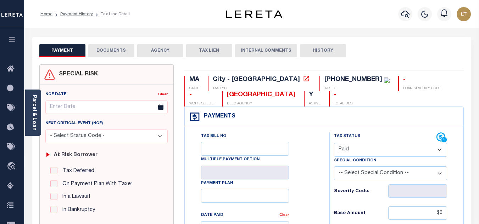
click at [98, 49] on button "DOCUMENTS" at bounding box center [111, 50] width 46 height 13
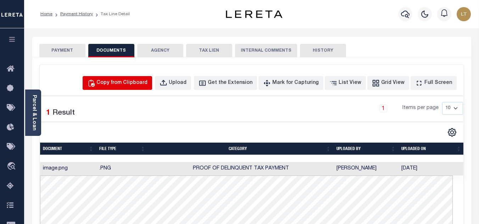
click at [143, 84] on div "Copy from Clipboard" at bounding box center [121, 83] width 51 height 8
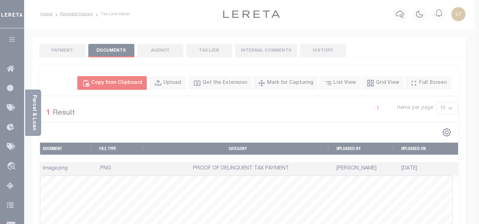
select select "POP"
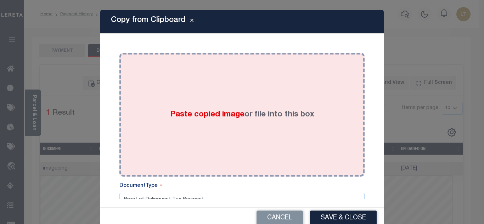
click at [147, 100] on div "Paste copied image or file into this box" at bounding box center [242, 114] width 234 height 113
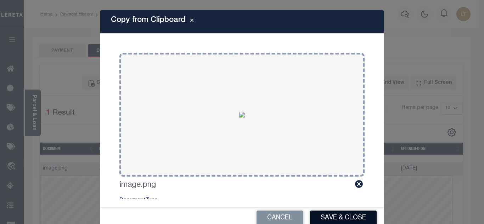
click at [338, 213] on button "Save & Close" at bounding box center [343, 218] width 67 height 15
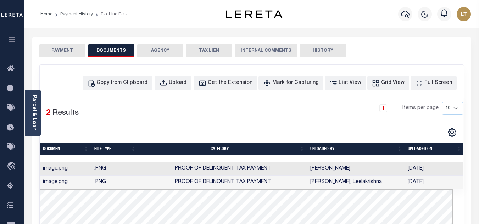
click at [66, 50] on button "PAYMENT" at bounding box center [62, 50] width 46 height 13
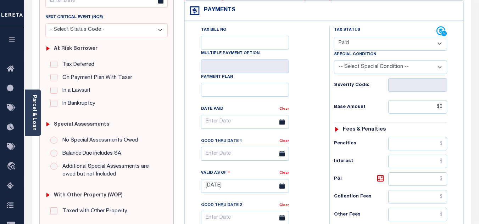
scroll to position [213, 0]
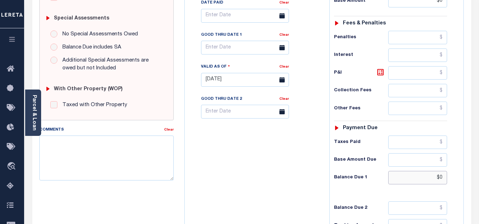
click at [441, 179] on input "$0" at bounding box center [417, 177] width 59 height 13
type input "$0.00"
type input "[DATE]"
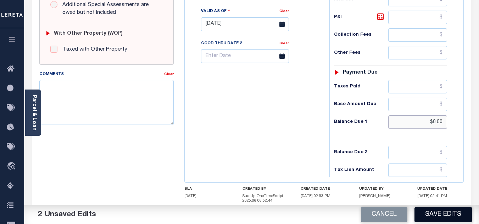
scroll to position [283, 0]
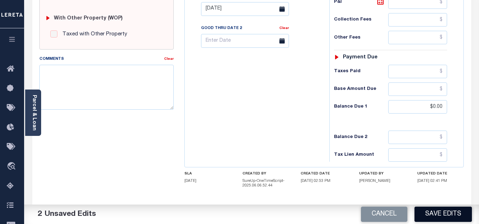
click at [452, 213] on button "Save Edits" at bounding box center [442, 214] width 57 height 15
